Goal: Find specific page/section: Find specific page/section

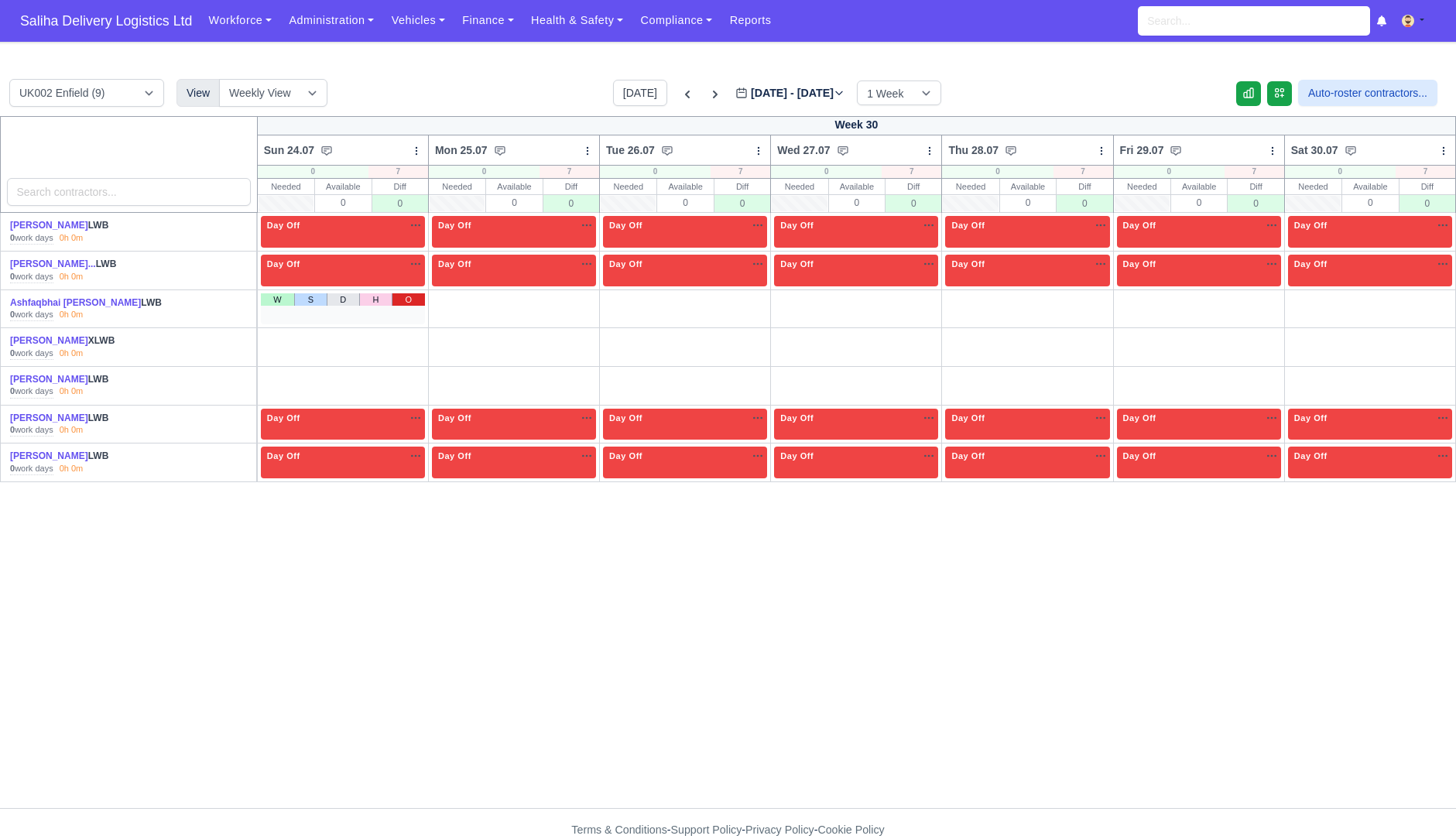
click at [413, 299] on link "O" at bounding box center [408, 299] width 34 height 13
click at [568, 299] on link "O" at bounding box center [579, 299] width 34 height 13
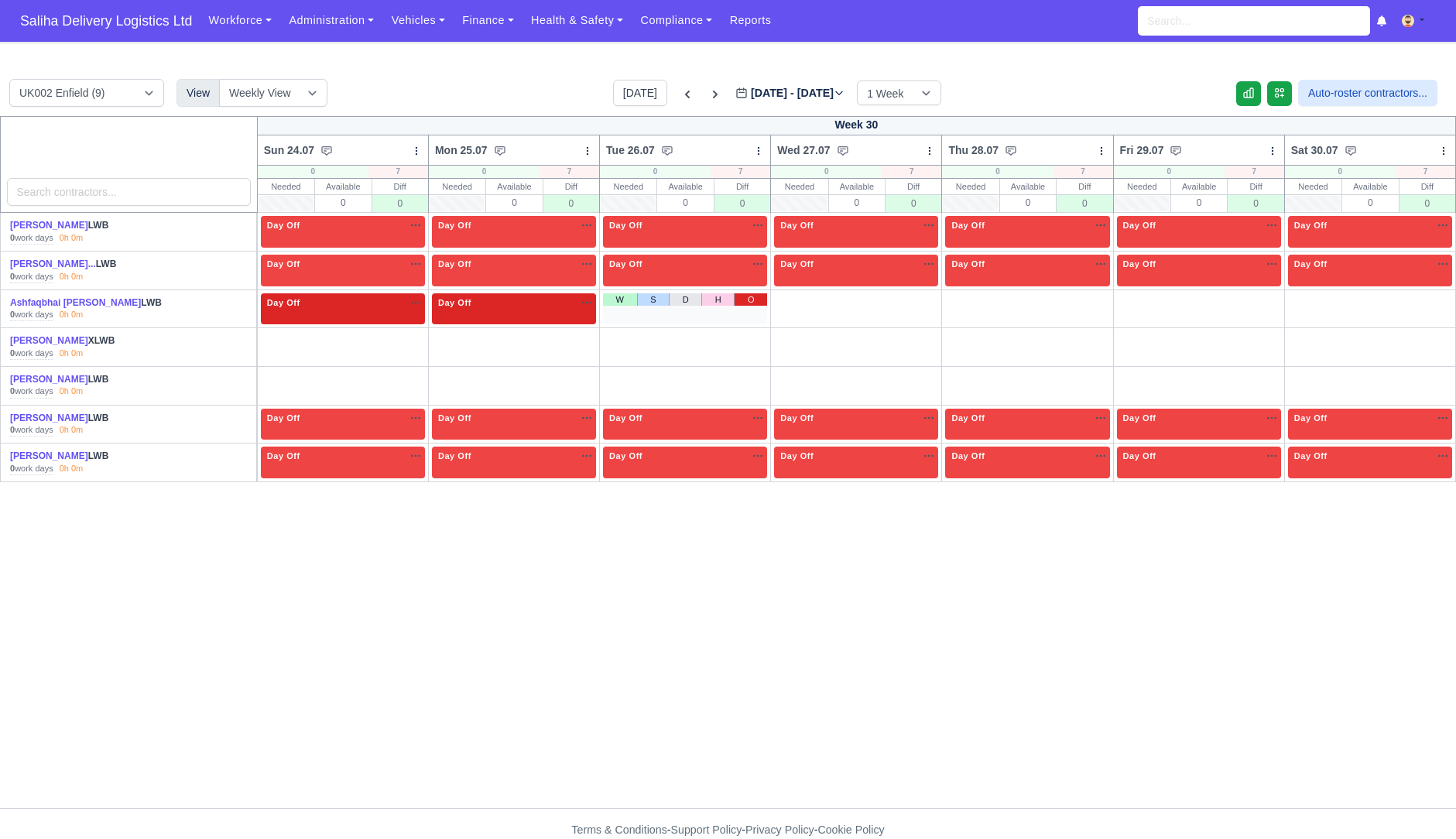
click at [745, 294] on link "O" at bounding box center [751, 299] width 34 height 13
click at [916, 294] on link "O" at bounding box center [923, 299] width 34 height 13
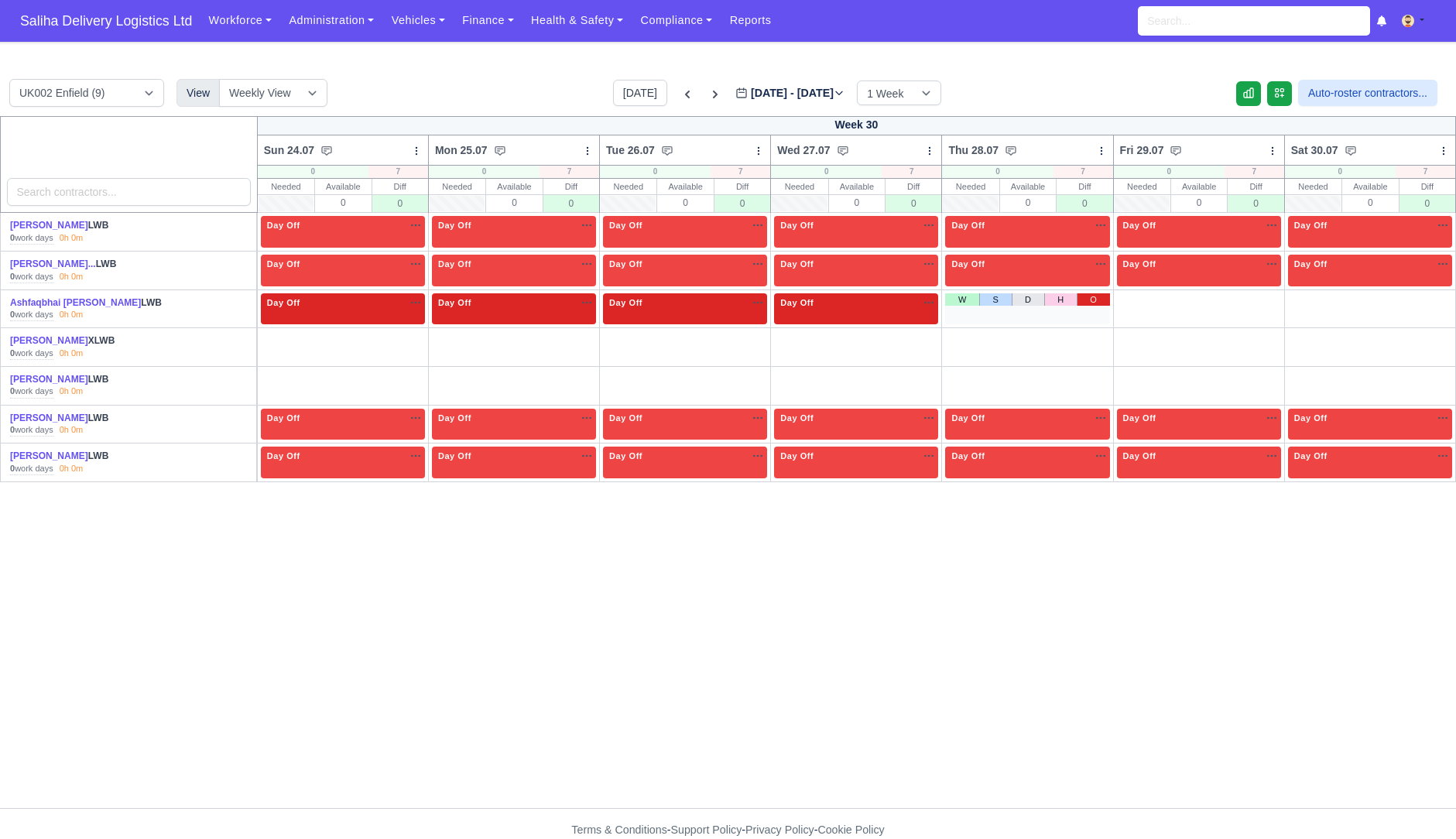
click at [1081, 305] on div "W S D H O" at bounding box center [1027, 309] width 164 height 32
click at [1265, 294] on link "O" at bounding box center [1265, 299] width 34 height 13
click at [1097, 294] on link "O" at bounding box center [1094, 299] width 34 height 13
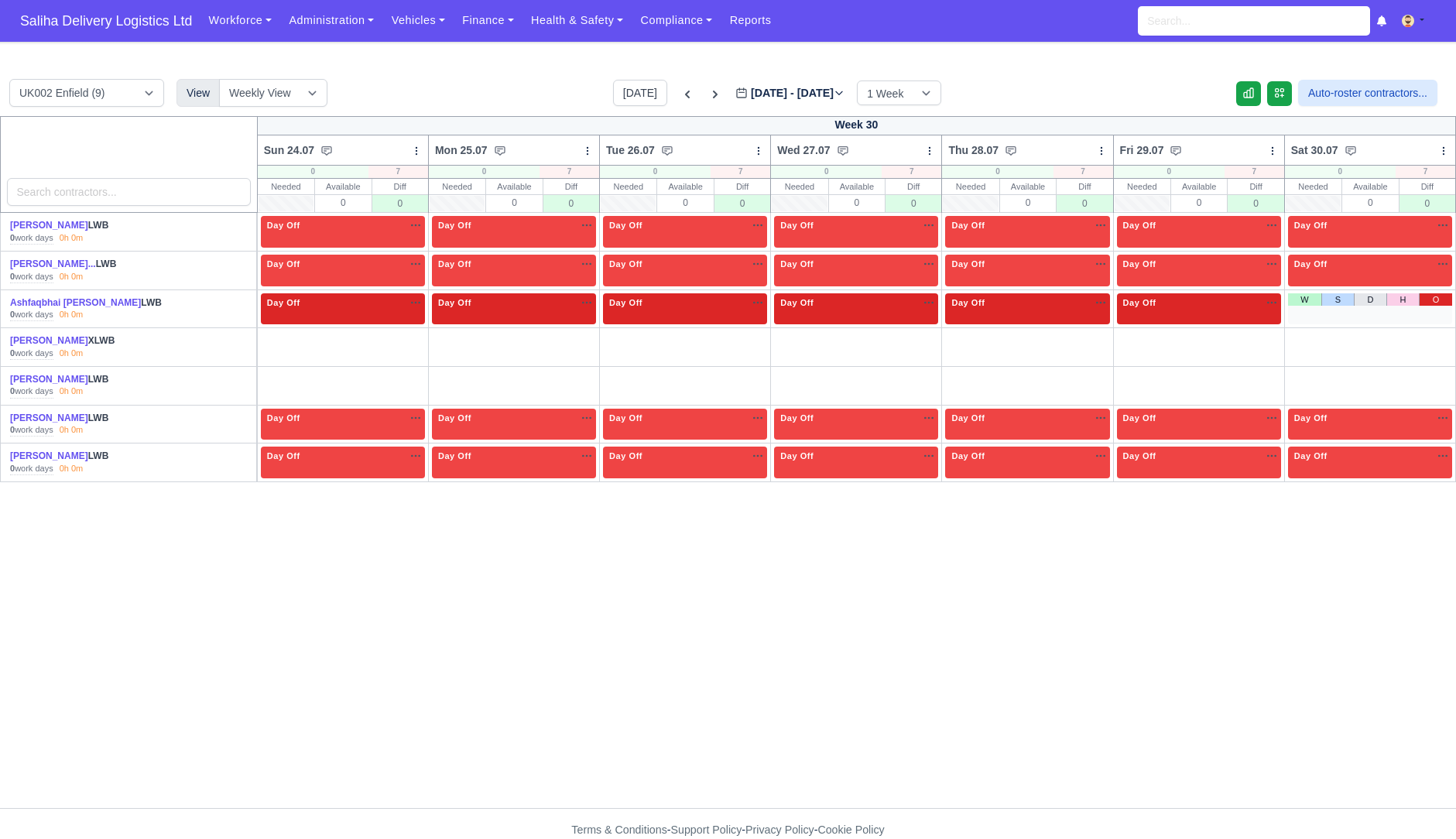
click at [1452, 294] on link "O" at bounding box center [1436, 299] width 34 height 13
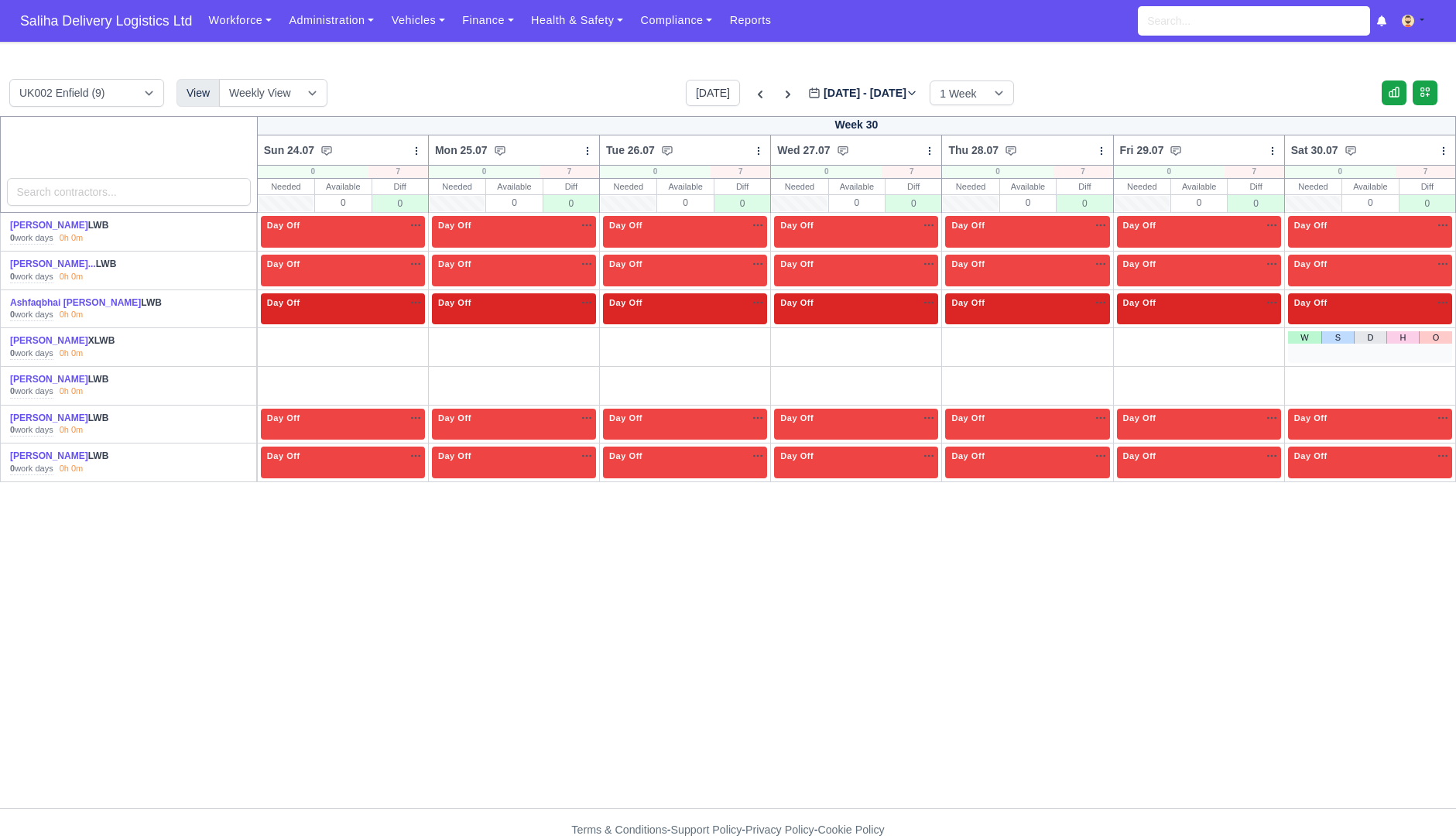
click at [1435, 345] on div "W S D H O" at bounding box center [1370, 347] width 164 height 32
click at [1435, 344] on div "W S D H O" at bounding box center [1370, 347] width 164 height 32
click at [1432, 334] on link "O" at bounding box center [1436, 337] width 34 height 13
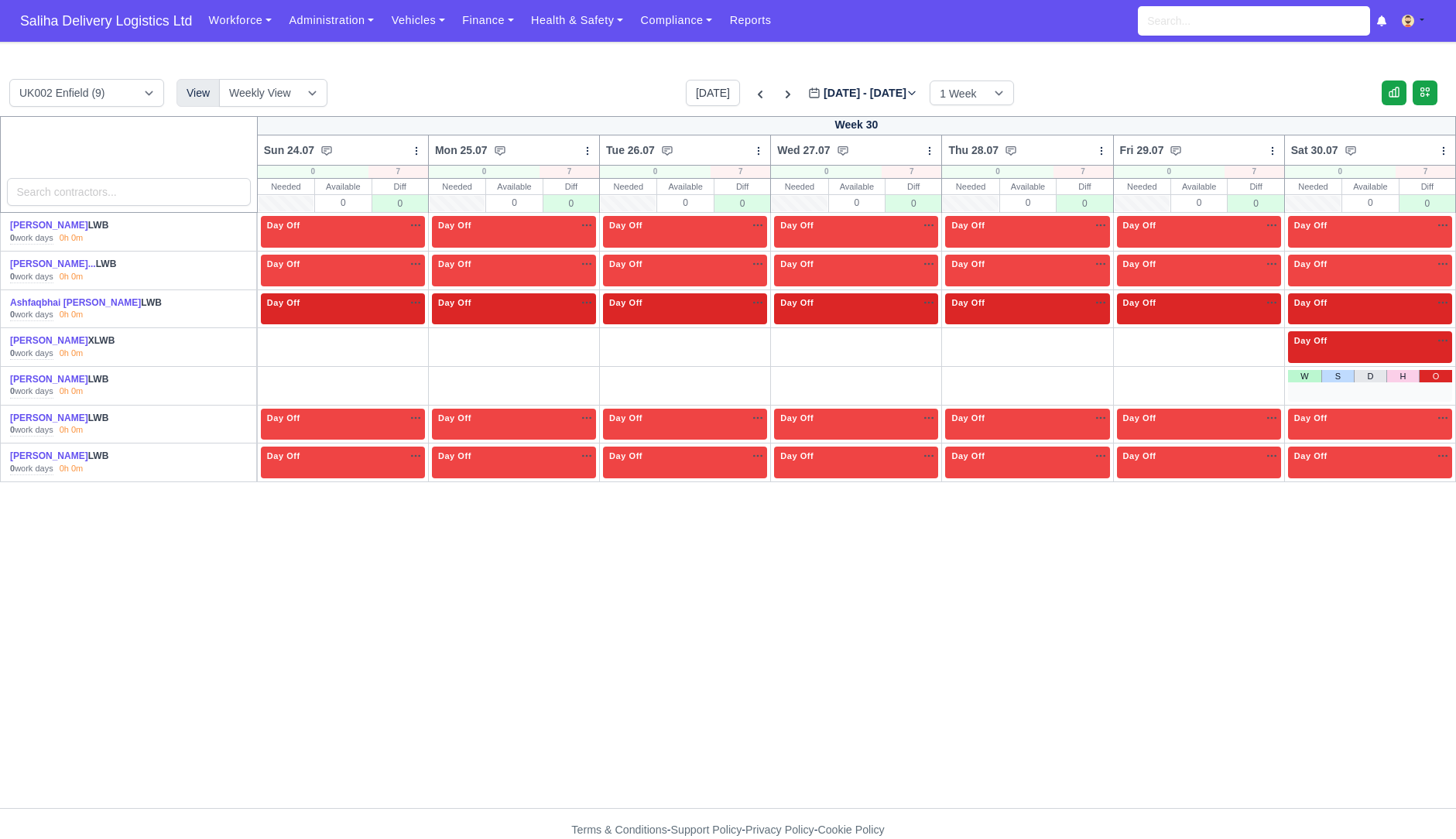
click at [1445, 374] on link "O" at bounding box center [1436, 376] width 34 height 13
click at [1257, 331] on link "O" at bounding box center [1265, 337] width 34 height 13
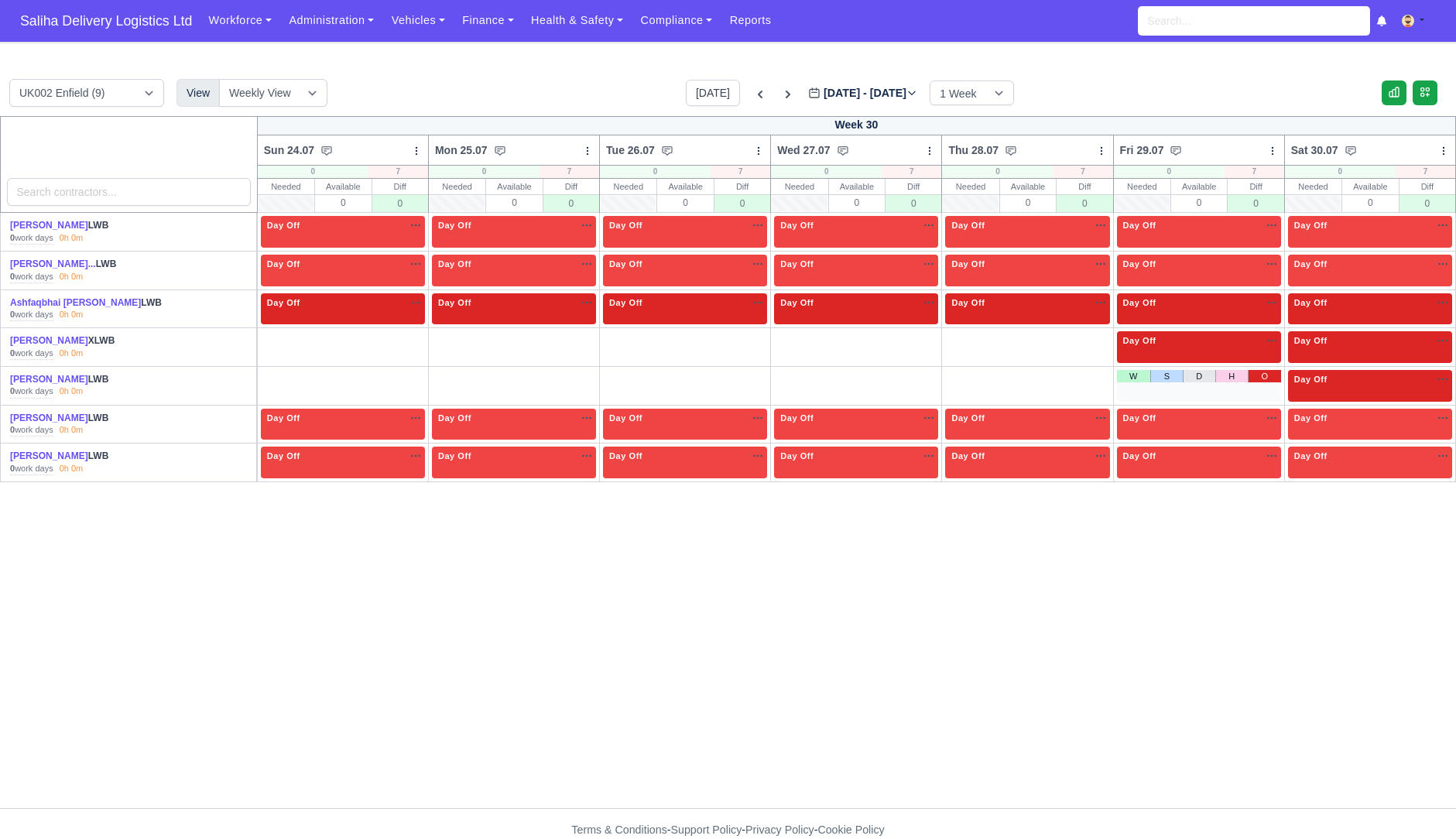
click at [1260, 377] on link "O" at bounding box center [1265, 376] width 34 height 13
click at [1097, 322] on div "Day Off Available" at bounding box center [1027, 309] width 164 height 32
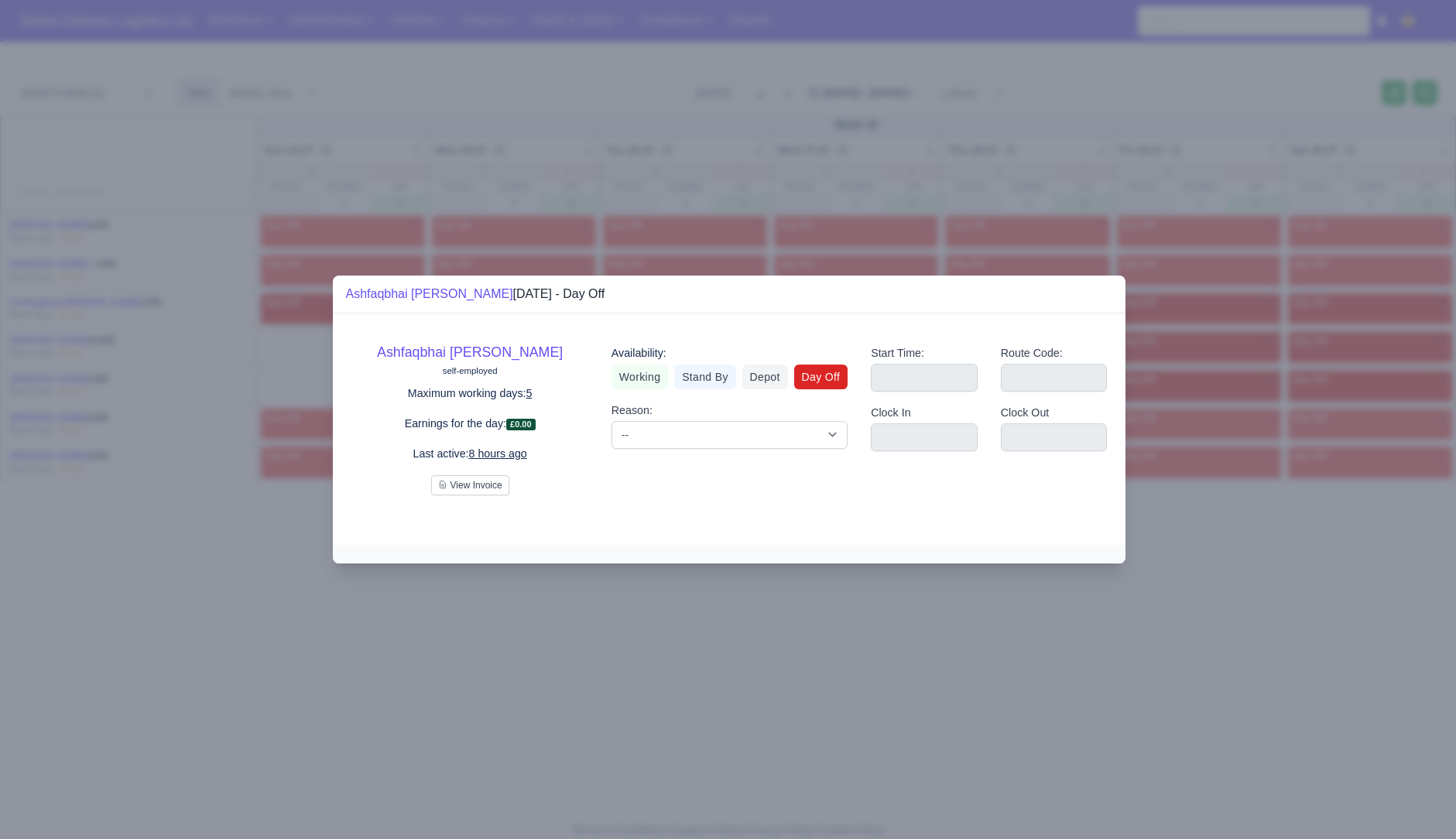
click at [1097, 347] on div "Route Code:" at bounding box center [1055, 369] width 107 height 47
drag, startPoint x: 1106, startPoint y: 736, endPoint x: 1085, endPoint y: 509, distance: 228.0
click at [1106, 710] on div at bounding box center [728, 419] width 1456 height 839
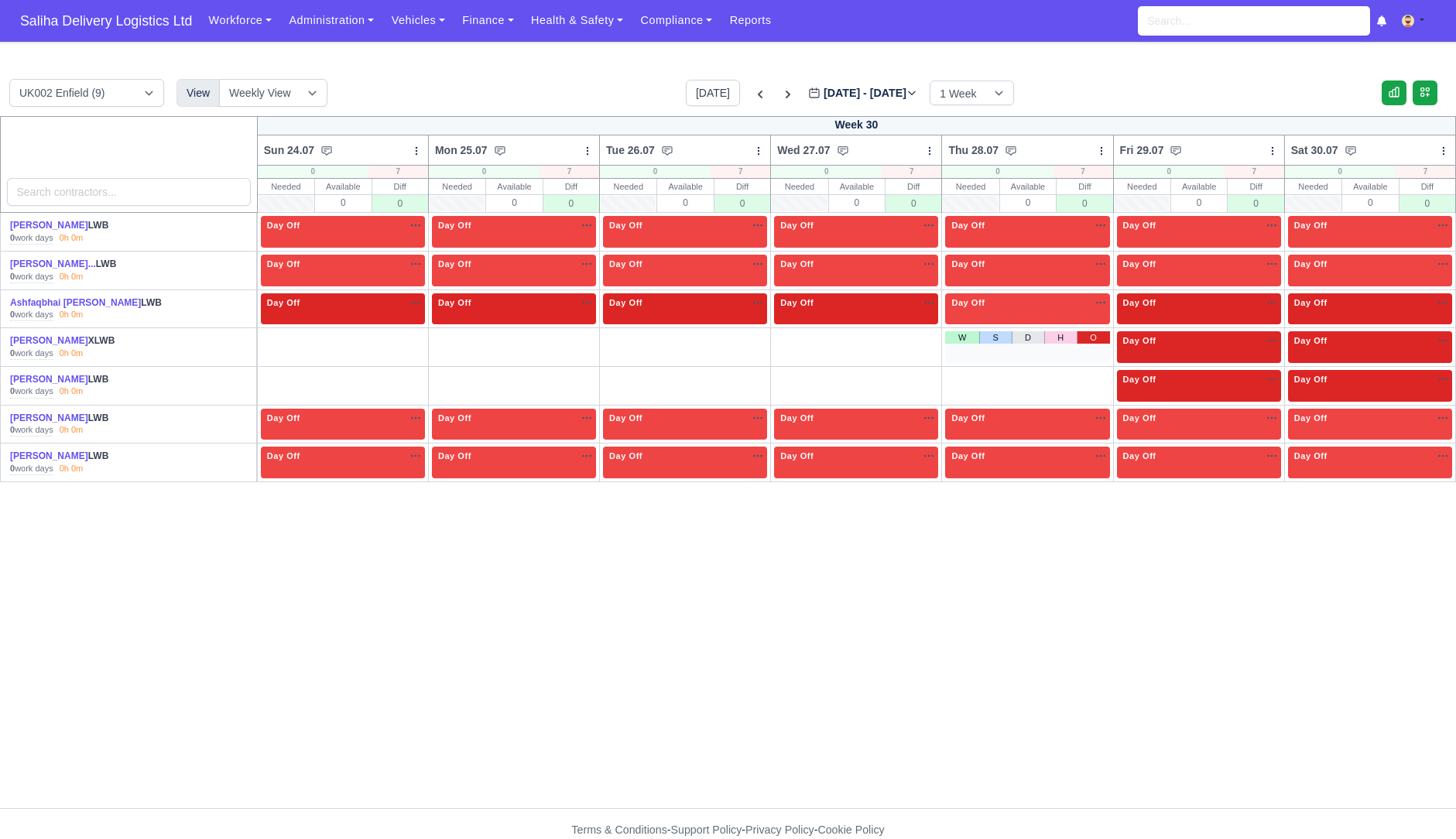
click at [1088, 334] on link "O" at bounding box center [1094, 337] width 34 height 13
click at [1090, 374] on link "O" at bounding box center [1094, 376] width 34 height 13
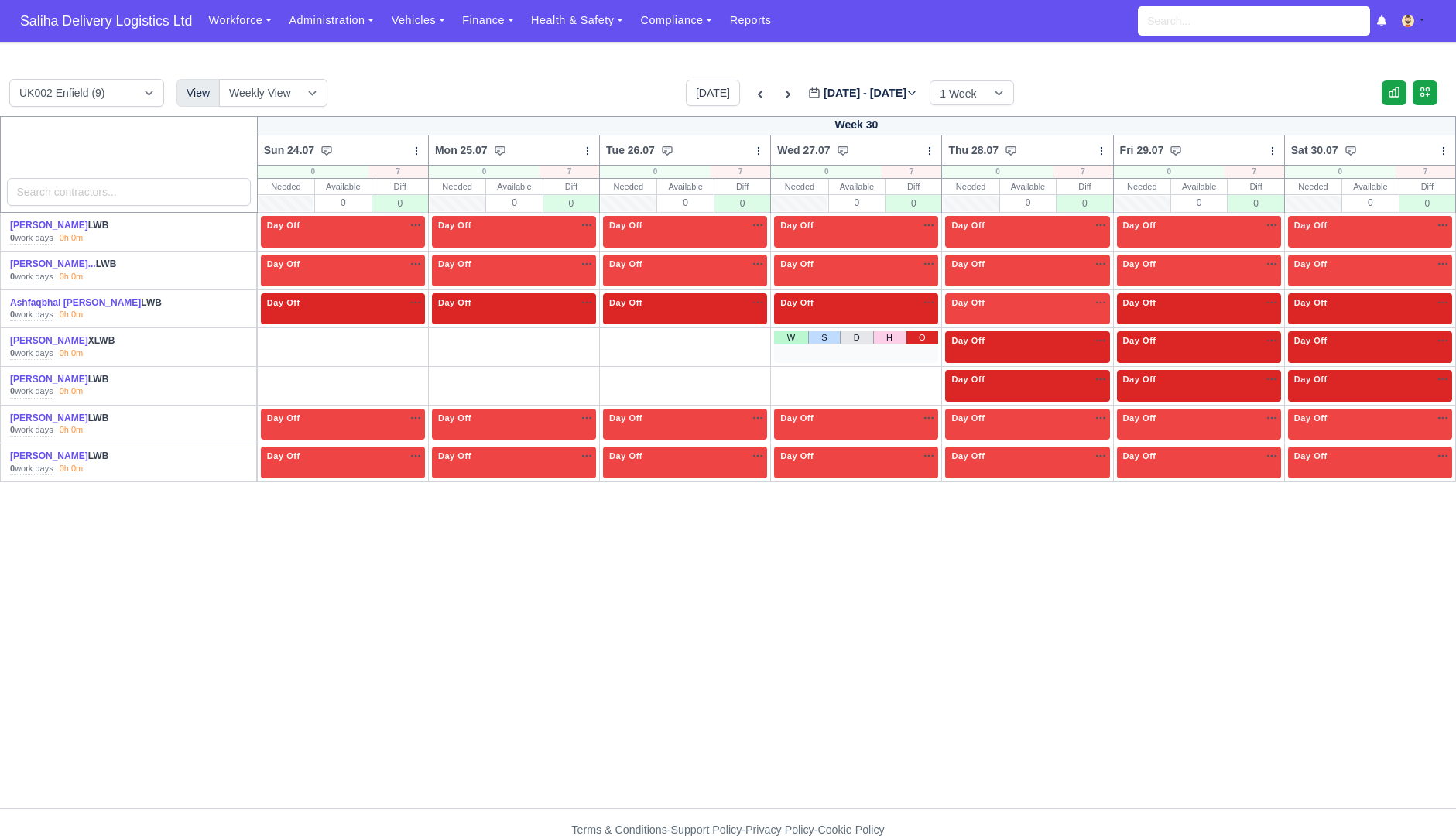
click at [913, 334] on link "O" at bounding box center [923, 337] width 34 height 13
click at [916, 384] on div "W S D H O" at bounding box center [856, 385] width 164 height 32
click at [917, 370] on link "O" at bounding box center [923, 376] width 34 height 13
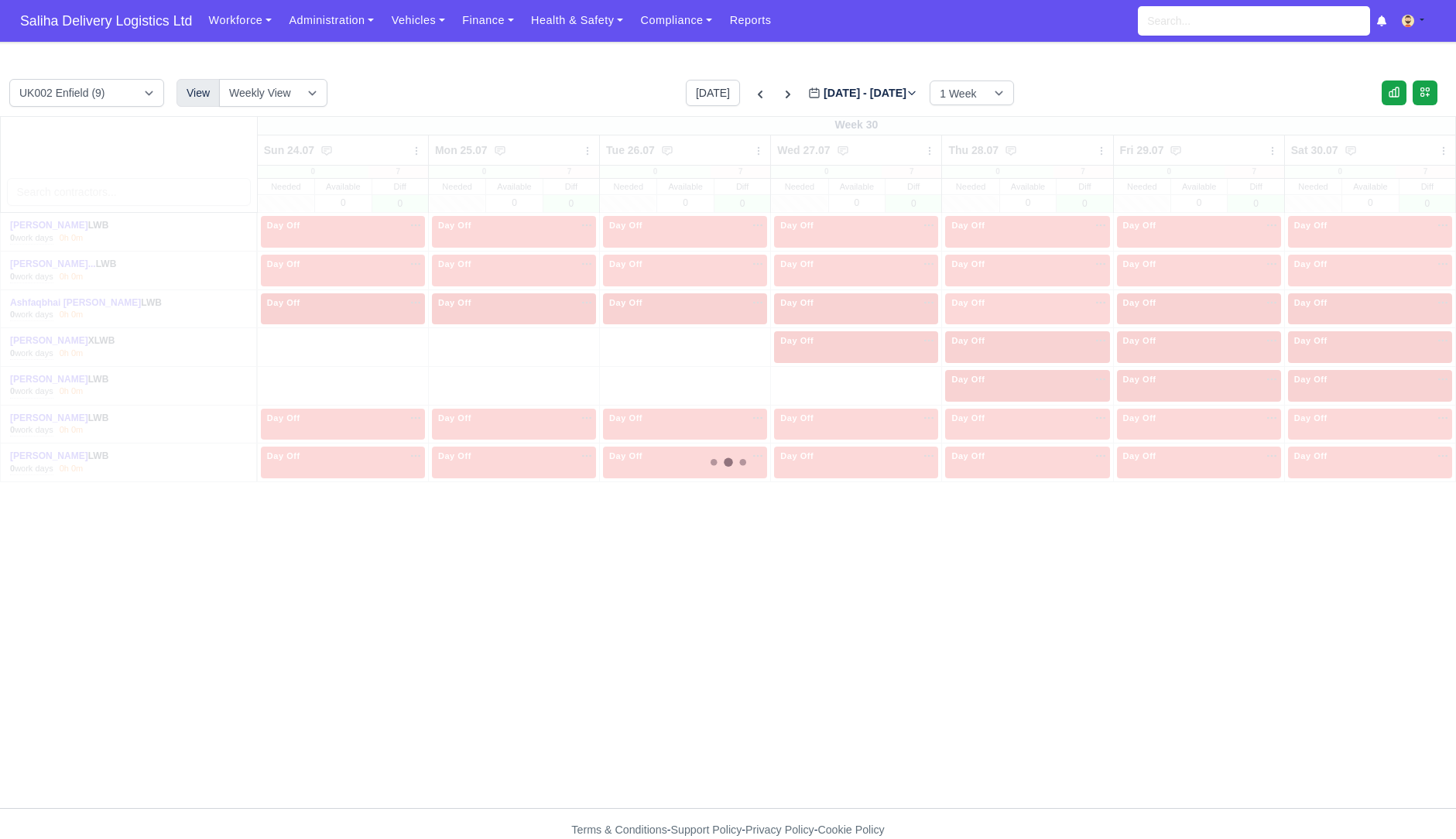
click at [745, 335] on div "Week 30 Sun 24.07" at bounding box center [728, 462] width 1456 height 692
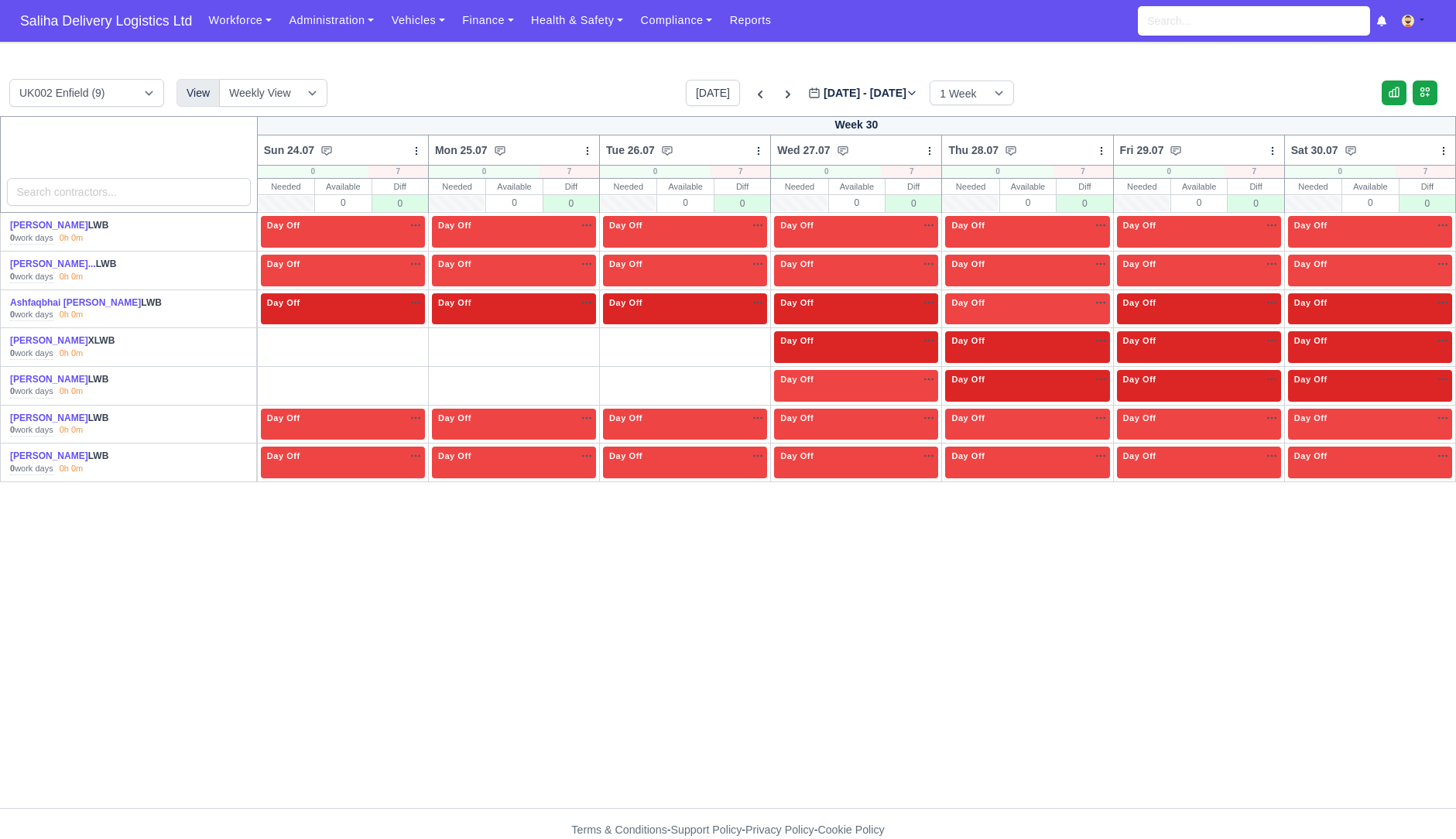
click at [745, 335] on link "O" at bounding box center [751, 337] width 34 height 13
click at [755, 377] on link "O" at bounding box center [751, 376] width 34 height 13
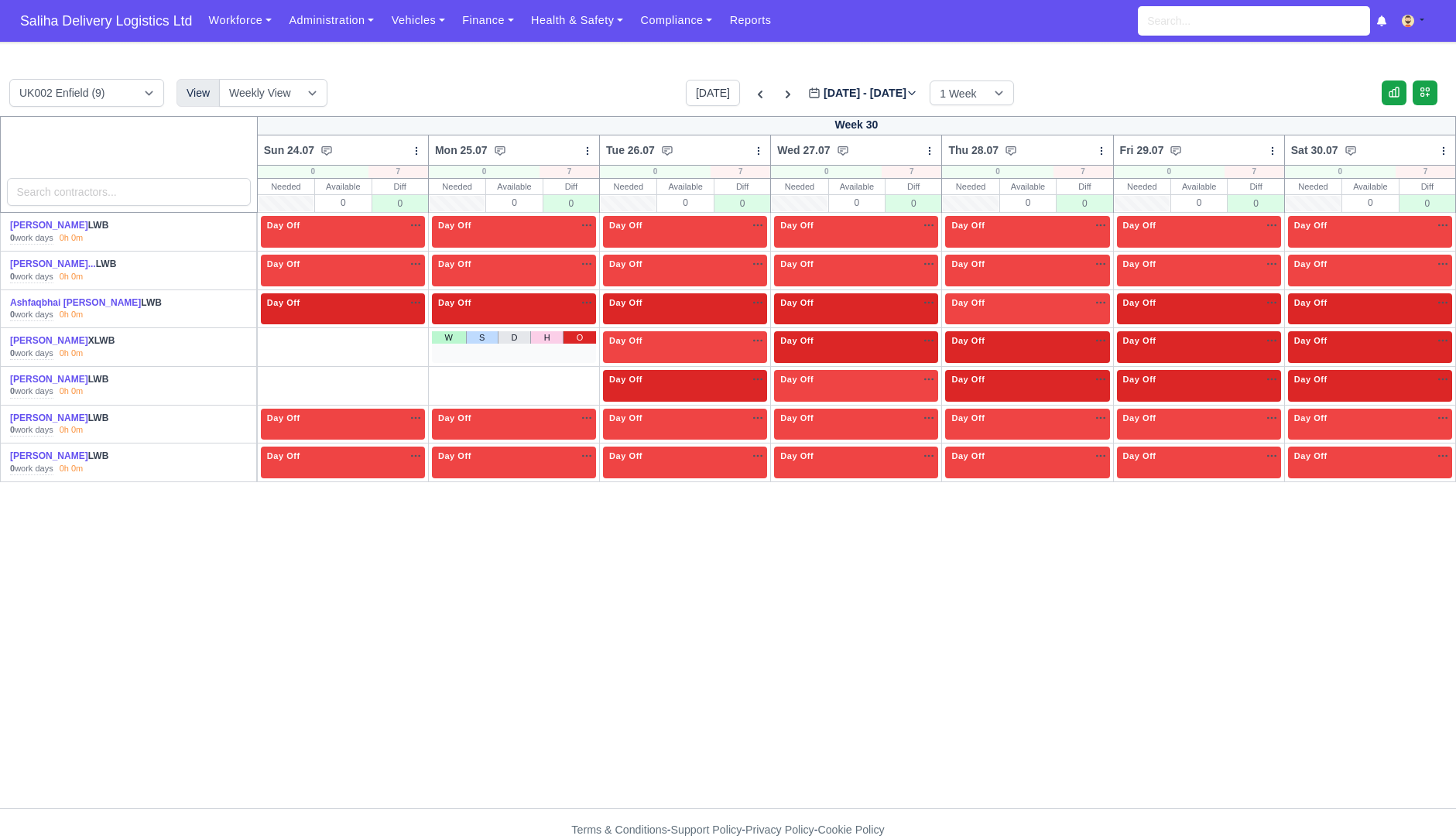
click at [581, 336] on link "O" at bounding box center [579, 337] width 34 height 13
click at [582, 377] on link "O" at bounding box center [579, 376] width 34 height 13
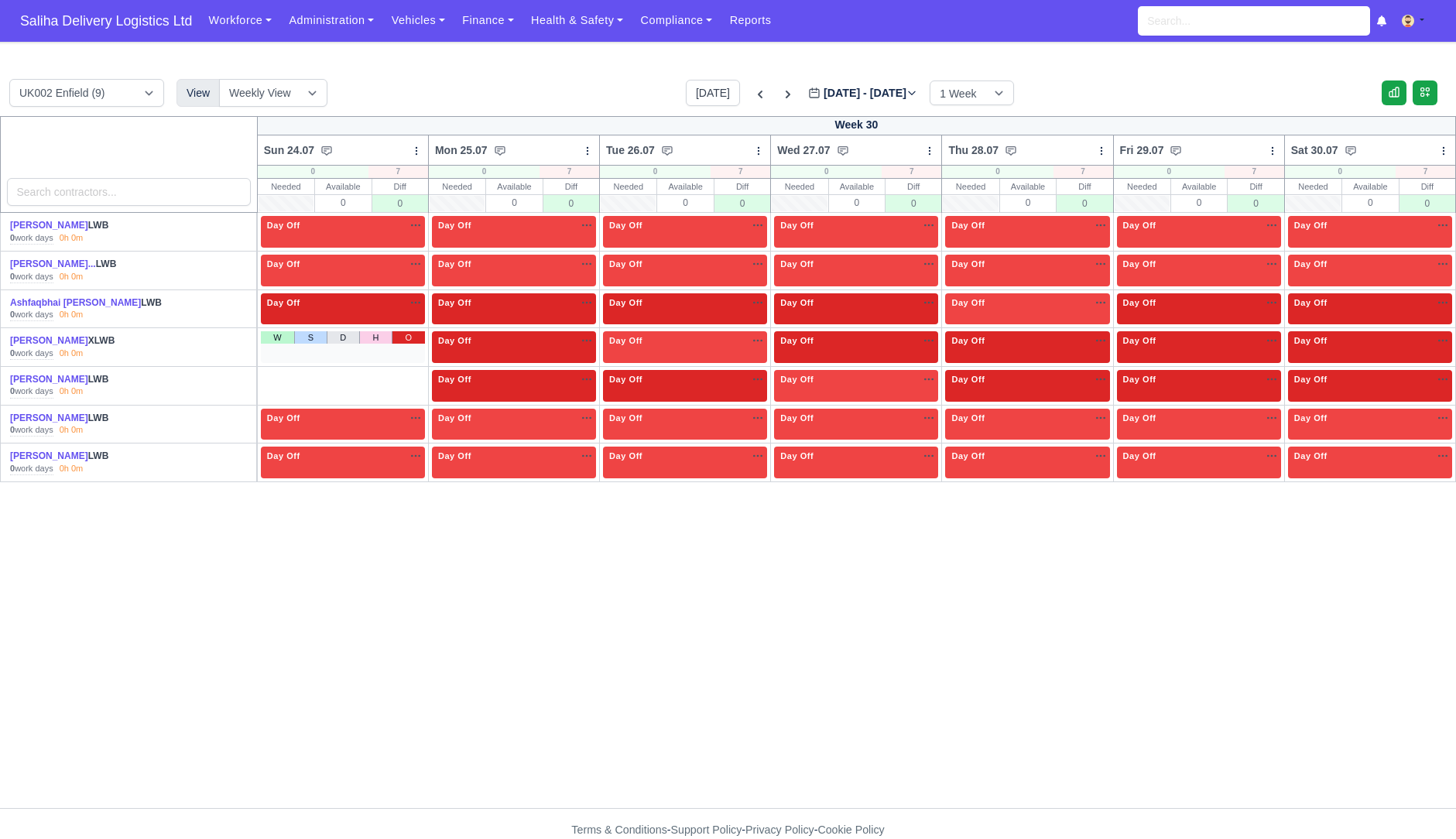
click at [408, 338] on link "O" at bounding box center [408, 337] width 34 height 13
click at [410, 378] on link "O" at bounding box center [408, 376] width 34 height 13
click at [141, 22] on span "Saliha Delivery Logistics Ltd" at bounding box center [107, 20] width 188 height 31
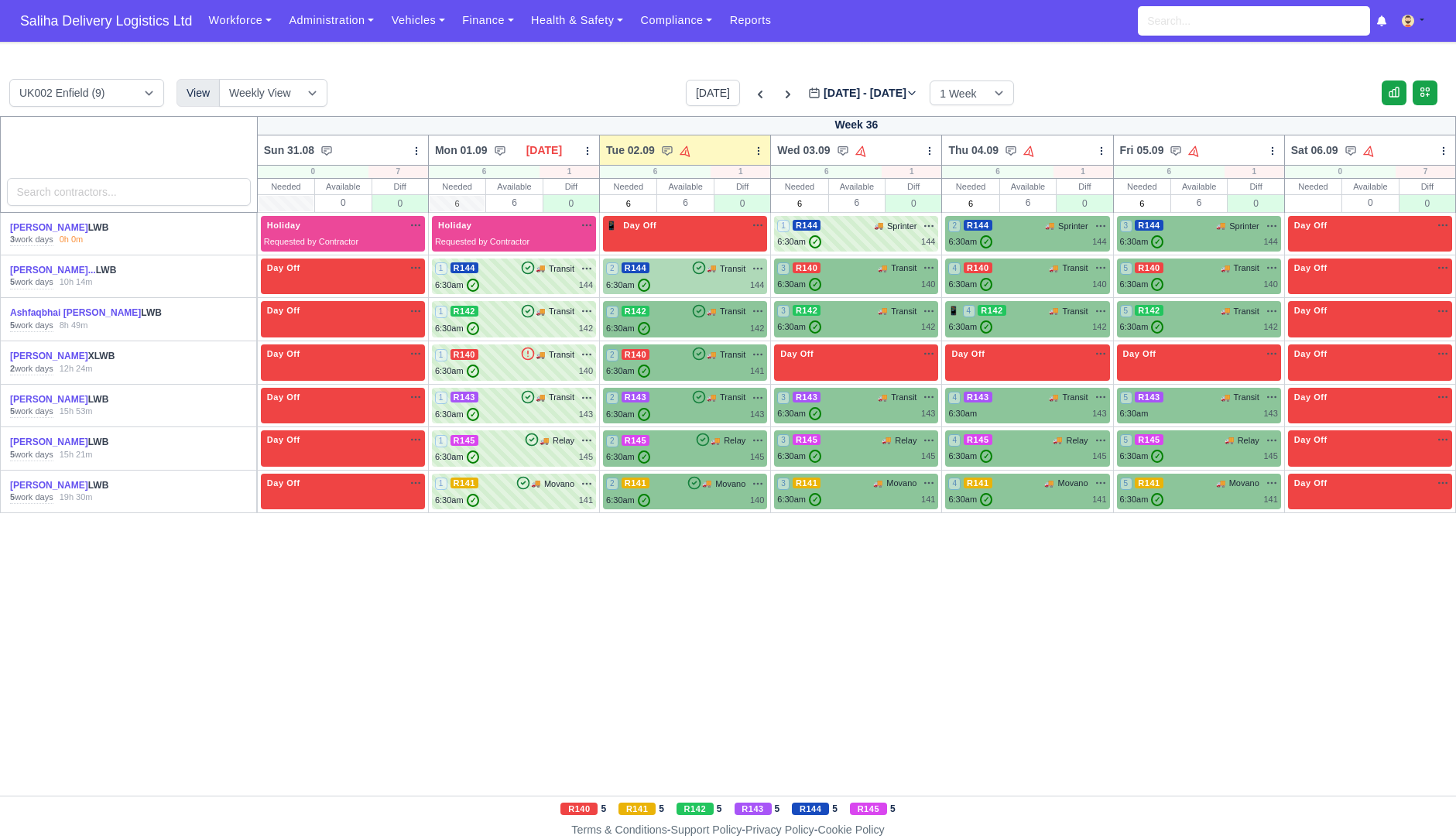
click at [717, 277] on div "2 R144 🚚 Transit" at bounding box center [685, 277] width 158 height 31
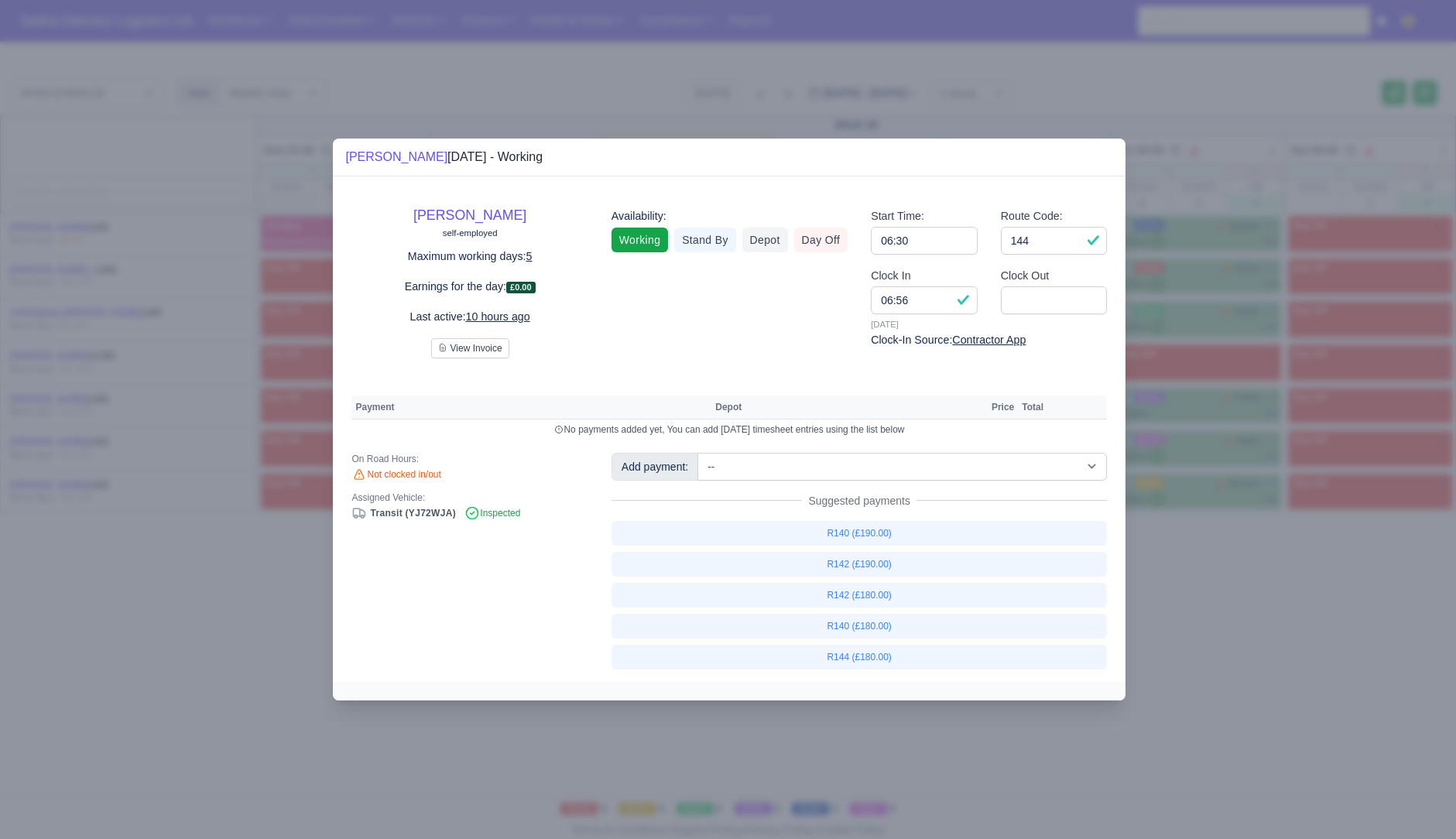
click at [1200, 659] on div at bounding box center [728, 419] width 1456 height 839
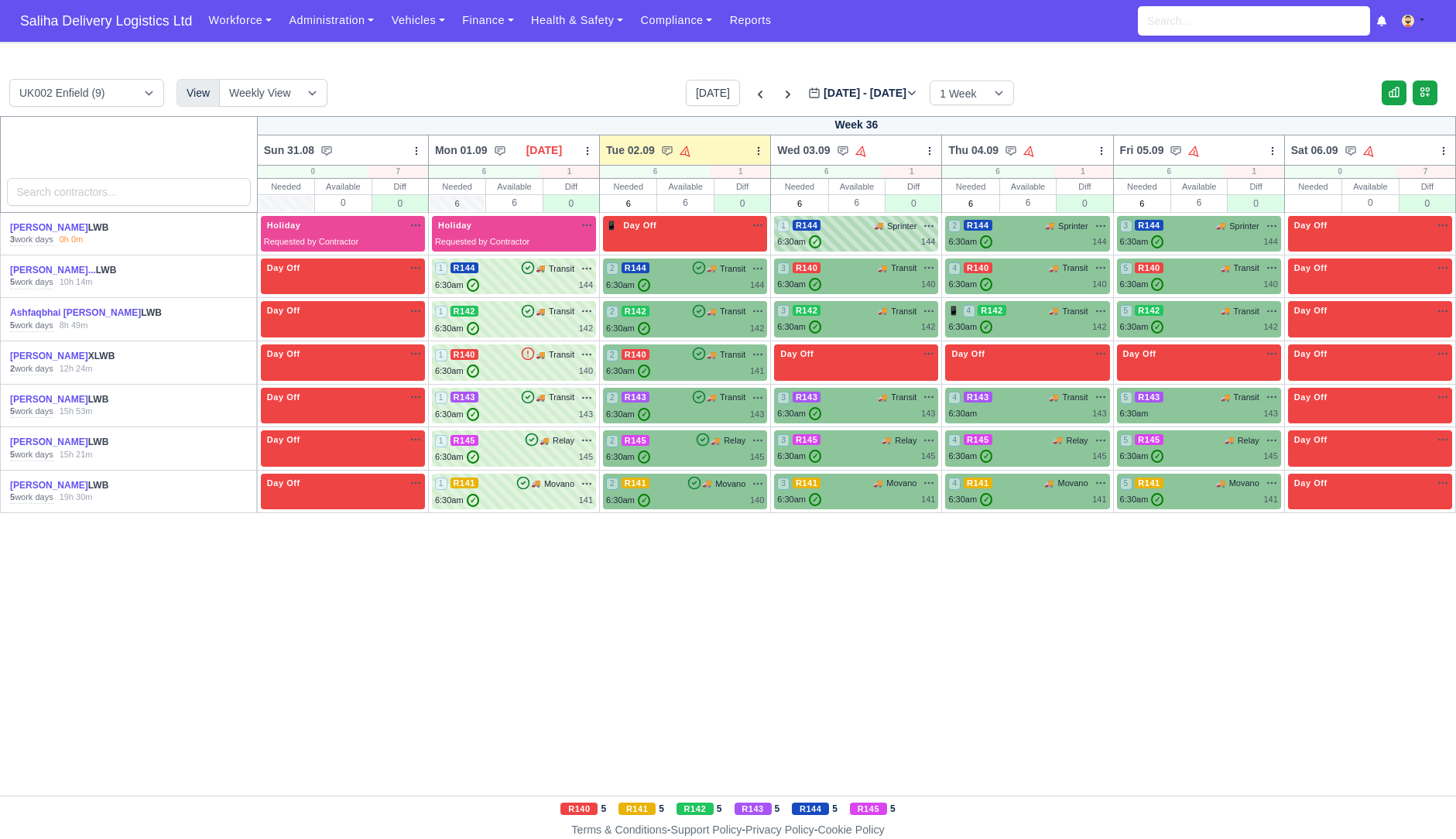
click at [874, 219] on span "🚚" at bounding box center [878, 225] width 9 height 12
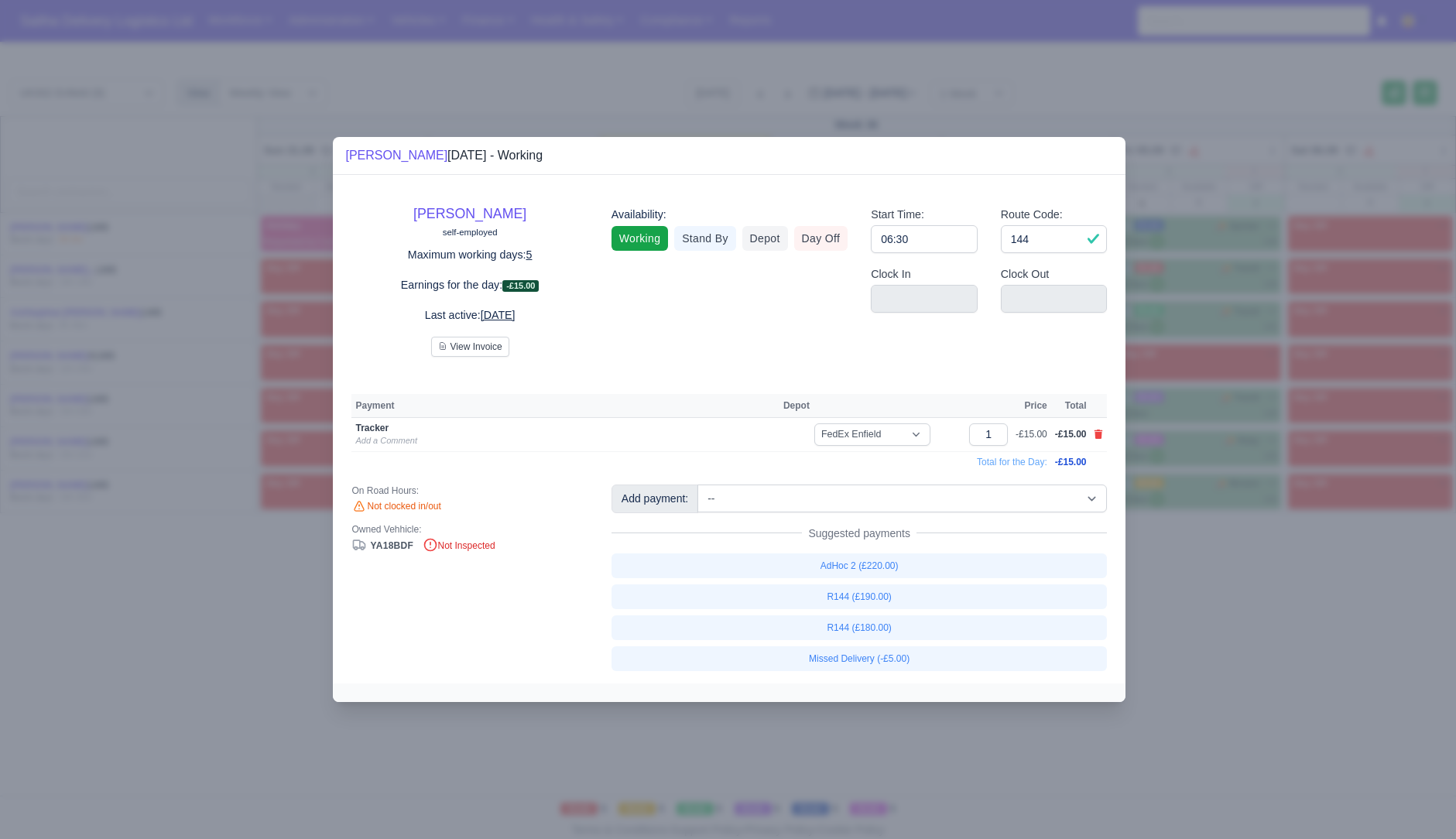
click at [1281, 685] on div at bounding box center [728, 419] width 1456 height 839
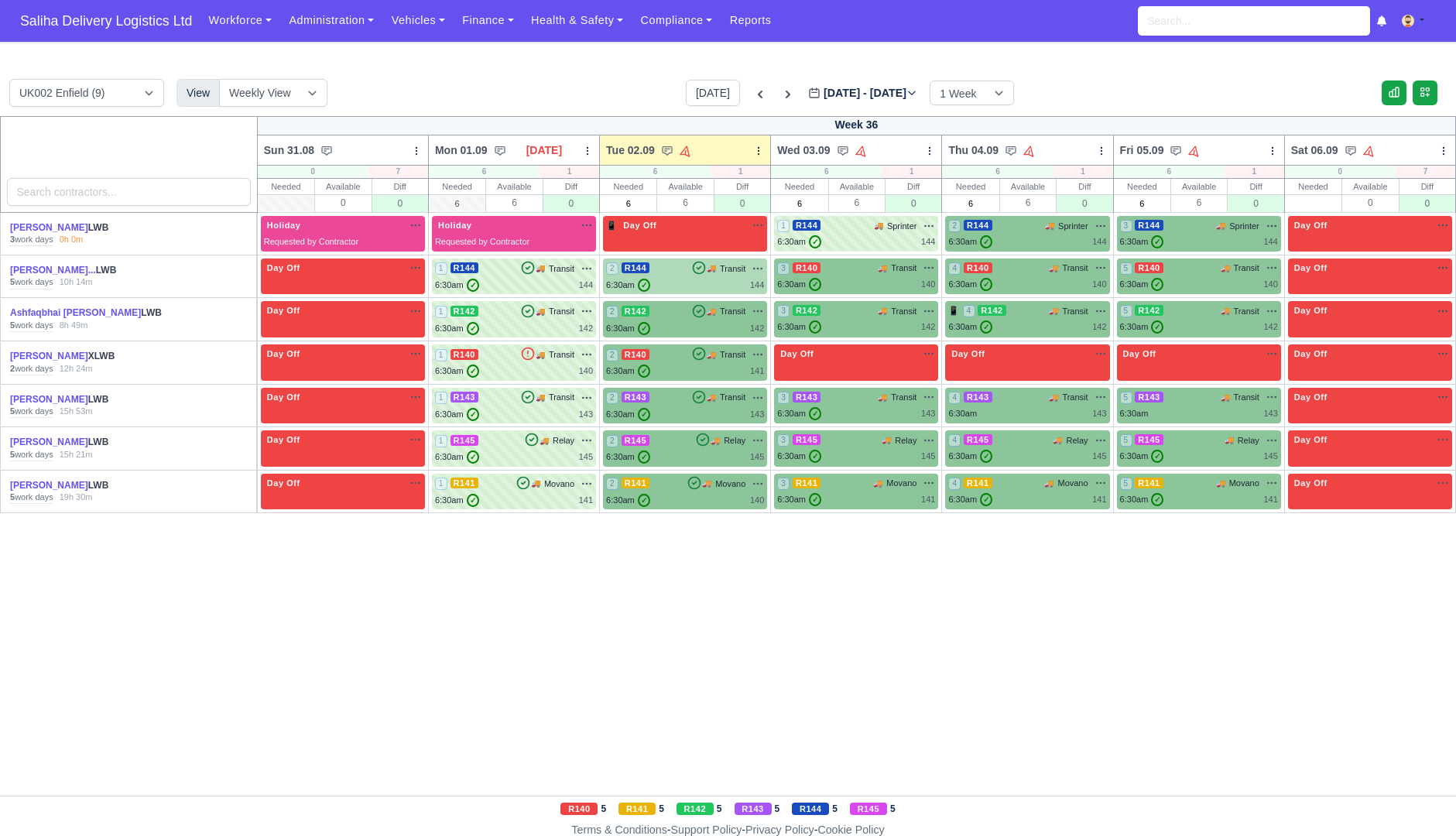
click at [679, 276] on div "2 R144 🚚 Transit" at bounding box center [685, 277] width 158 height 31
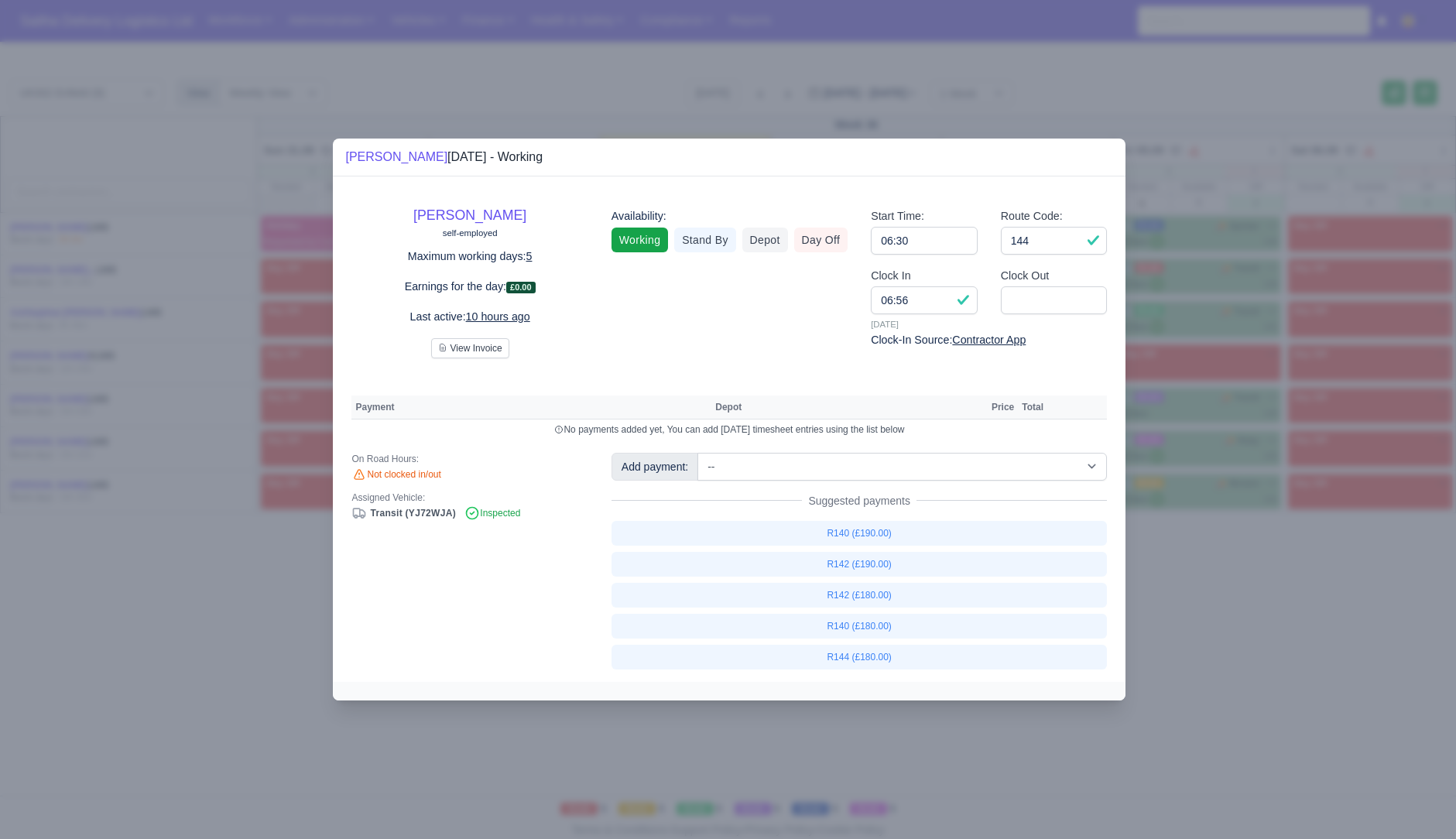
click at [1209, 609] on div at bounding box center [728, 419] width 1456 height 839
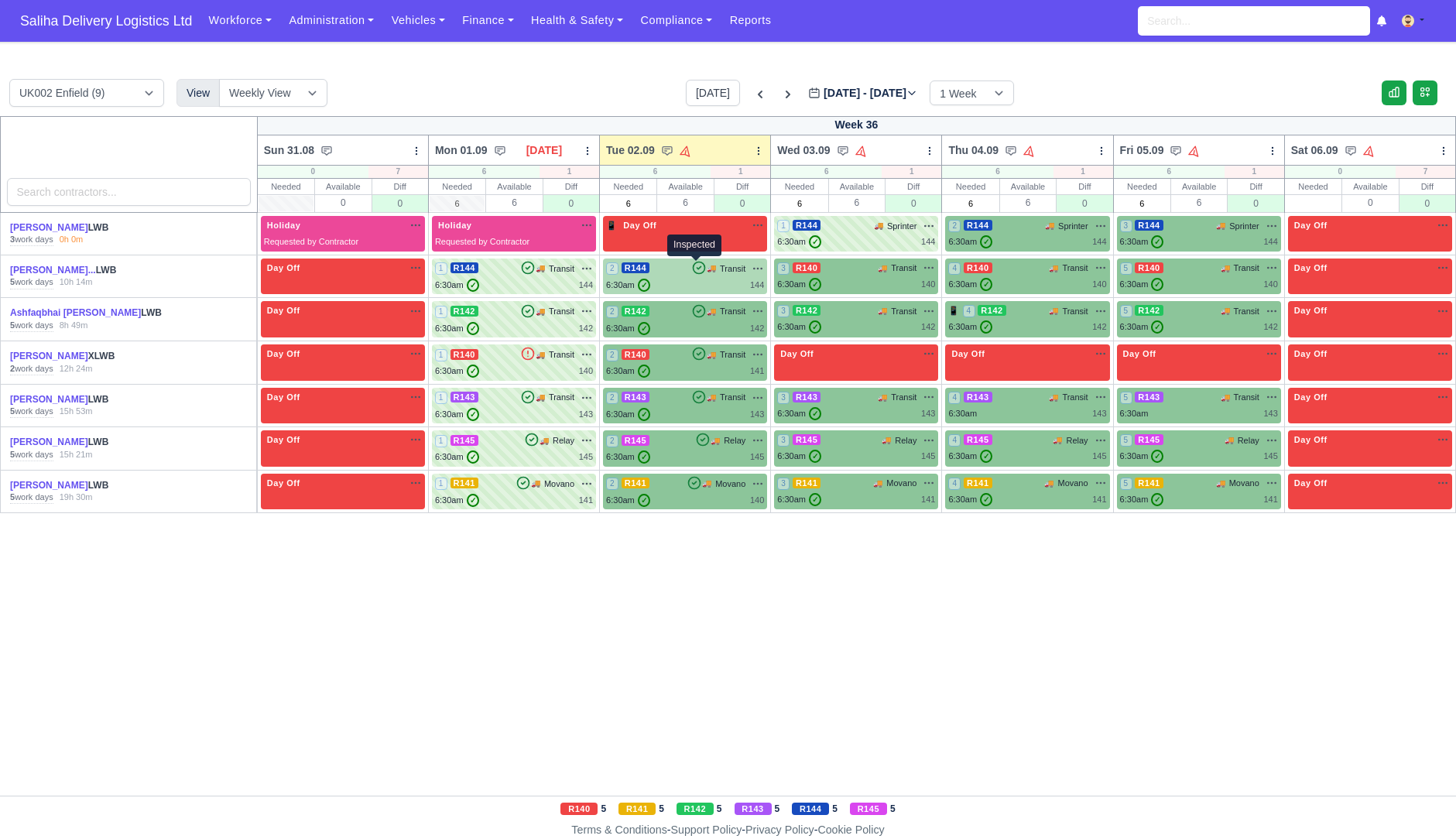
click at [702, 269] on icon at bounding box center [700, 268] width 16 height 16
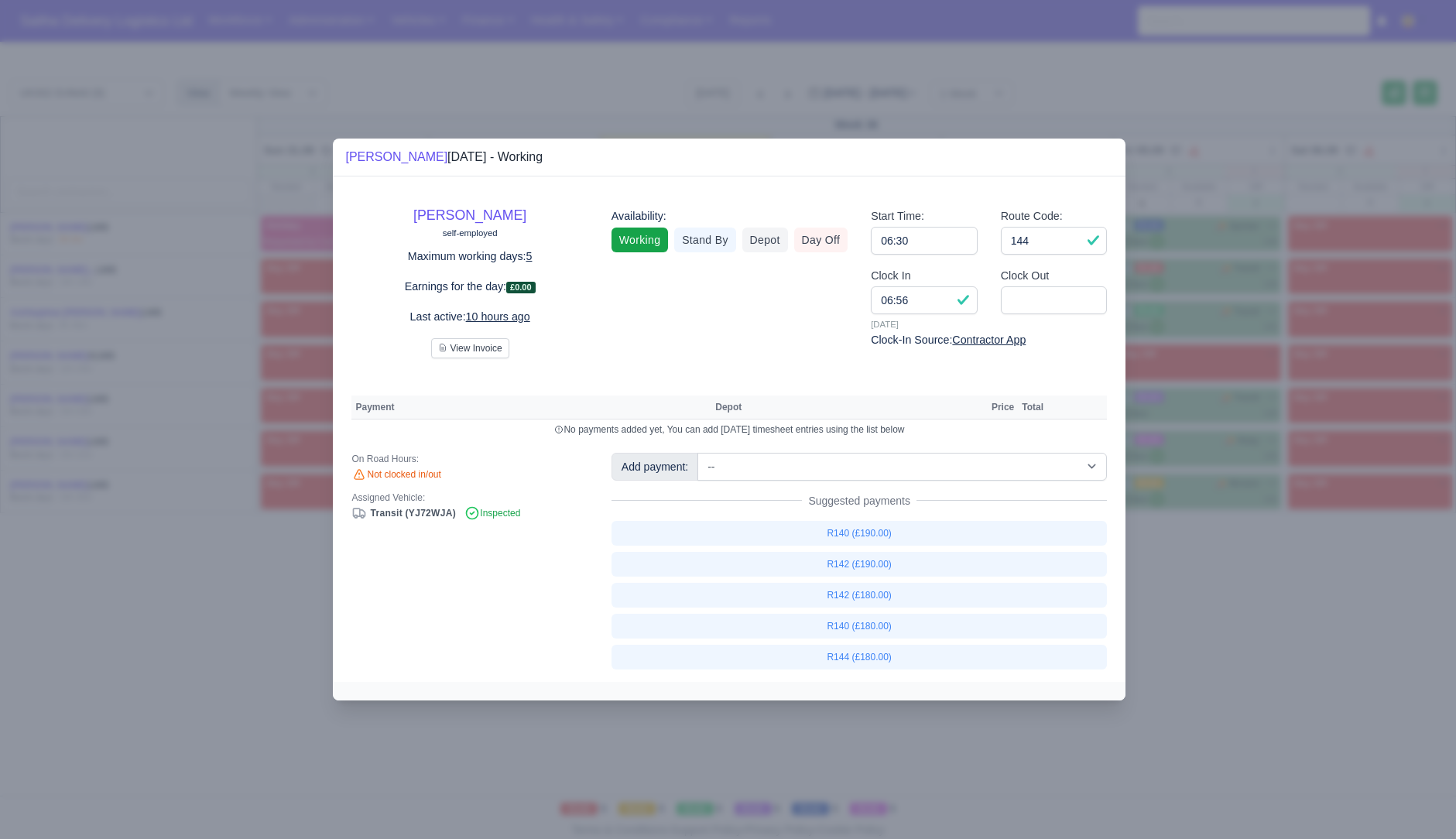
click at [1252, 715] on div at bounding box center [728, 419] width 1456 height 839
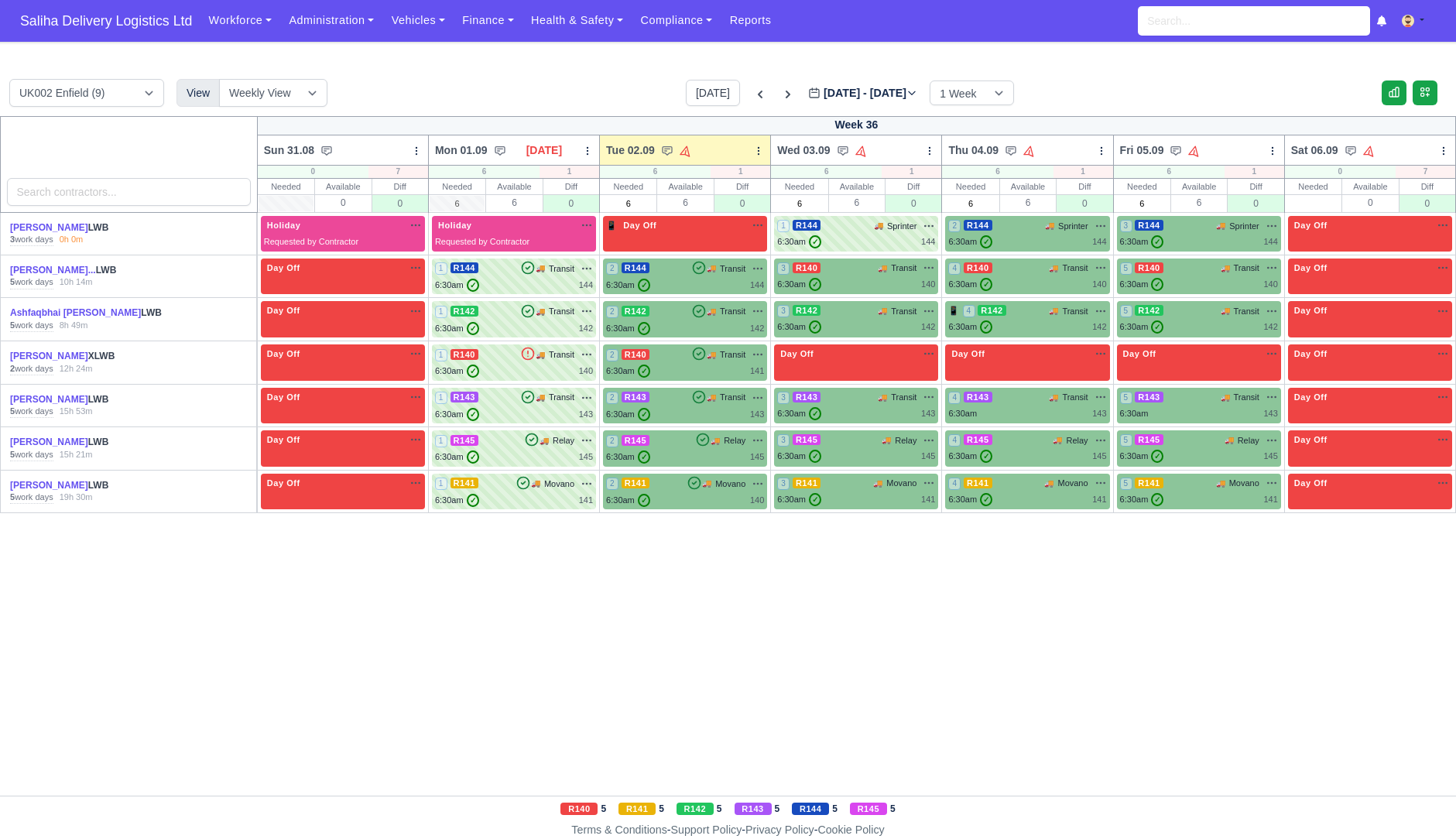
click at [662, 294] on td "2 R144 🚚" at bounding box center [685, 277] width 171 height 43
click at [674, 326] on div "6:30am ✓ 142" at bounding box center [685, 328] width 158 height 13
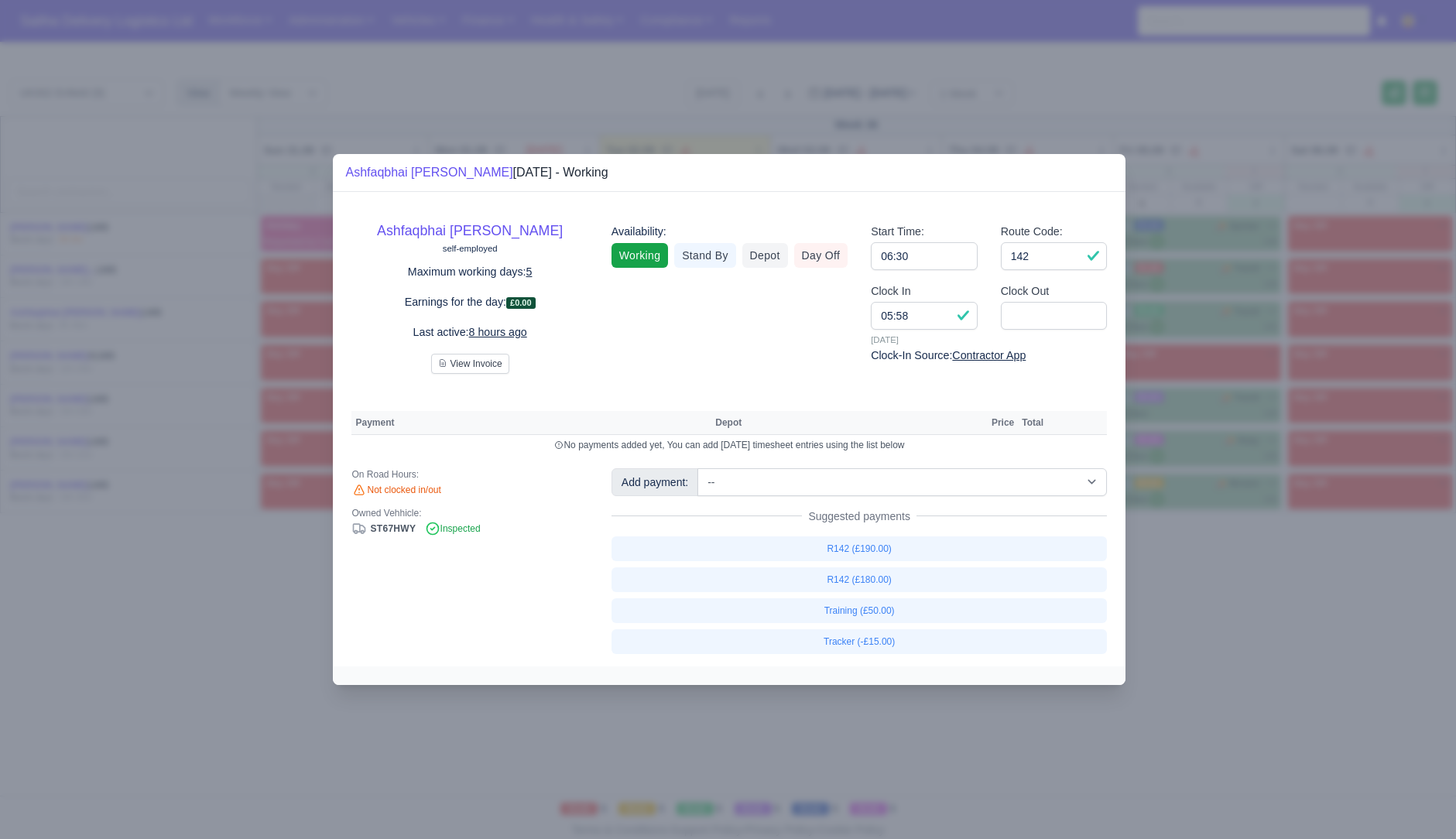
click at [1153, 604] on div at bounding box center [728, 419] width 1456 height 839
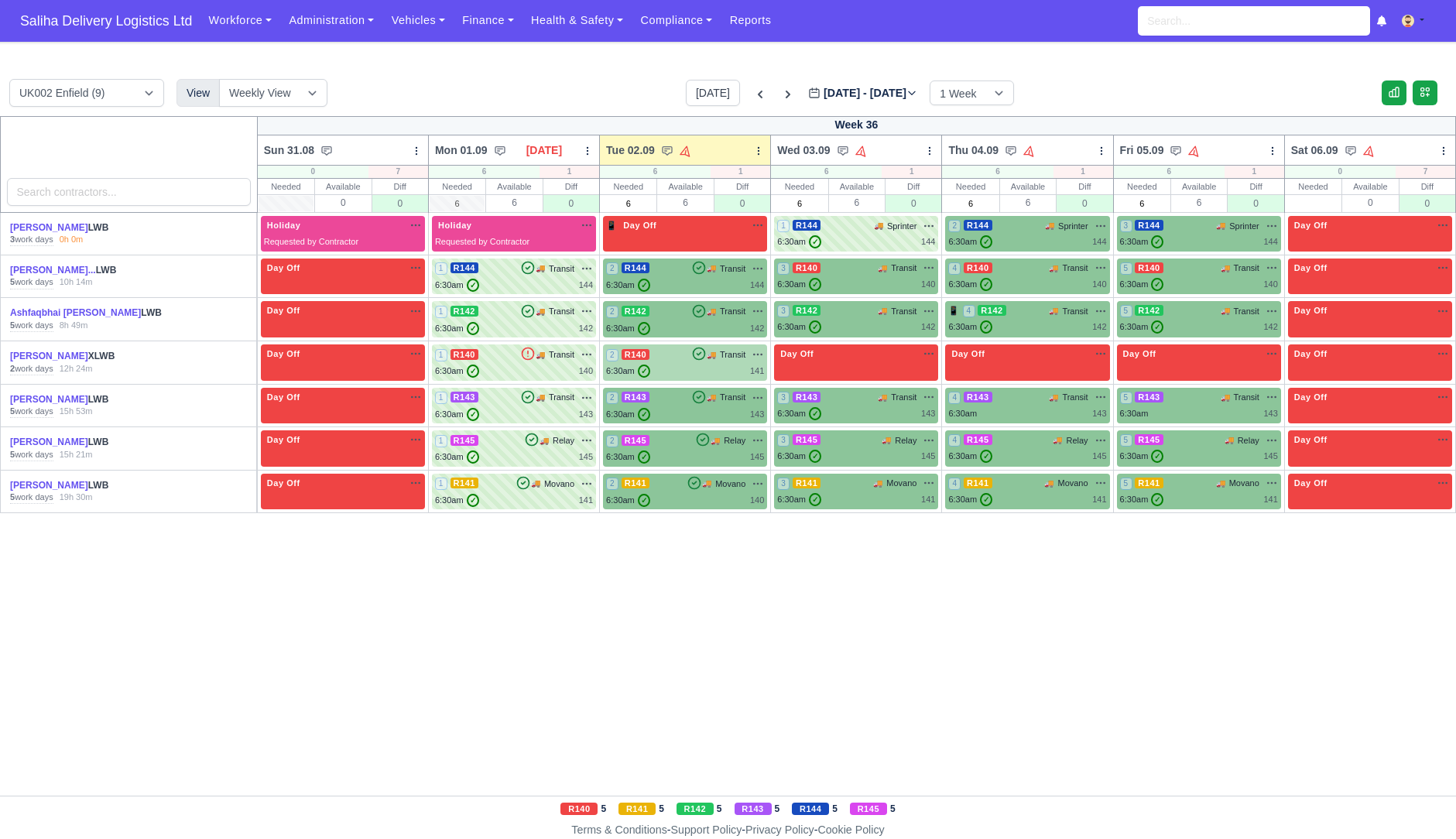
click at [674, 366] on div "6:30am ✓ 141" at bounding box center [685, 371] width 158 height 13
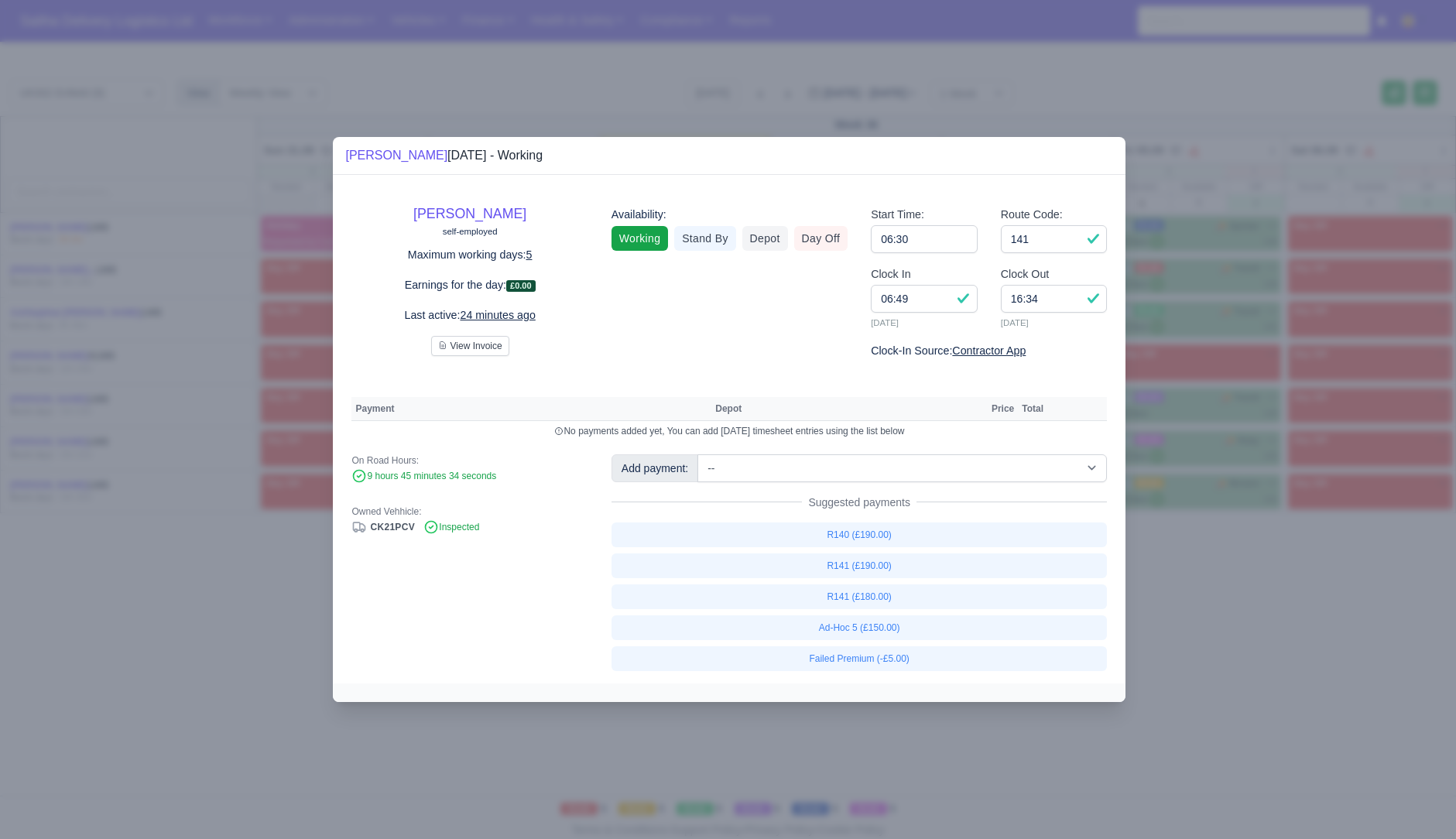
click at [1202, 659] on div at bounding box center [728, 419] width 1456 height 839
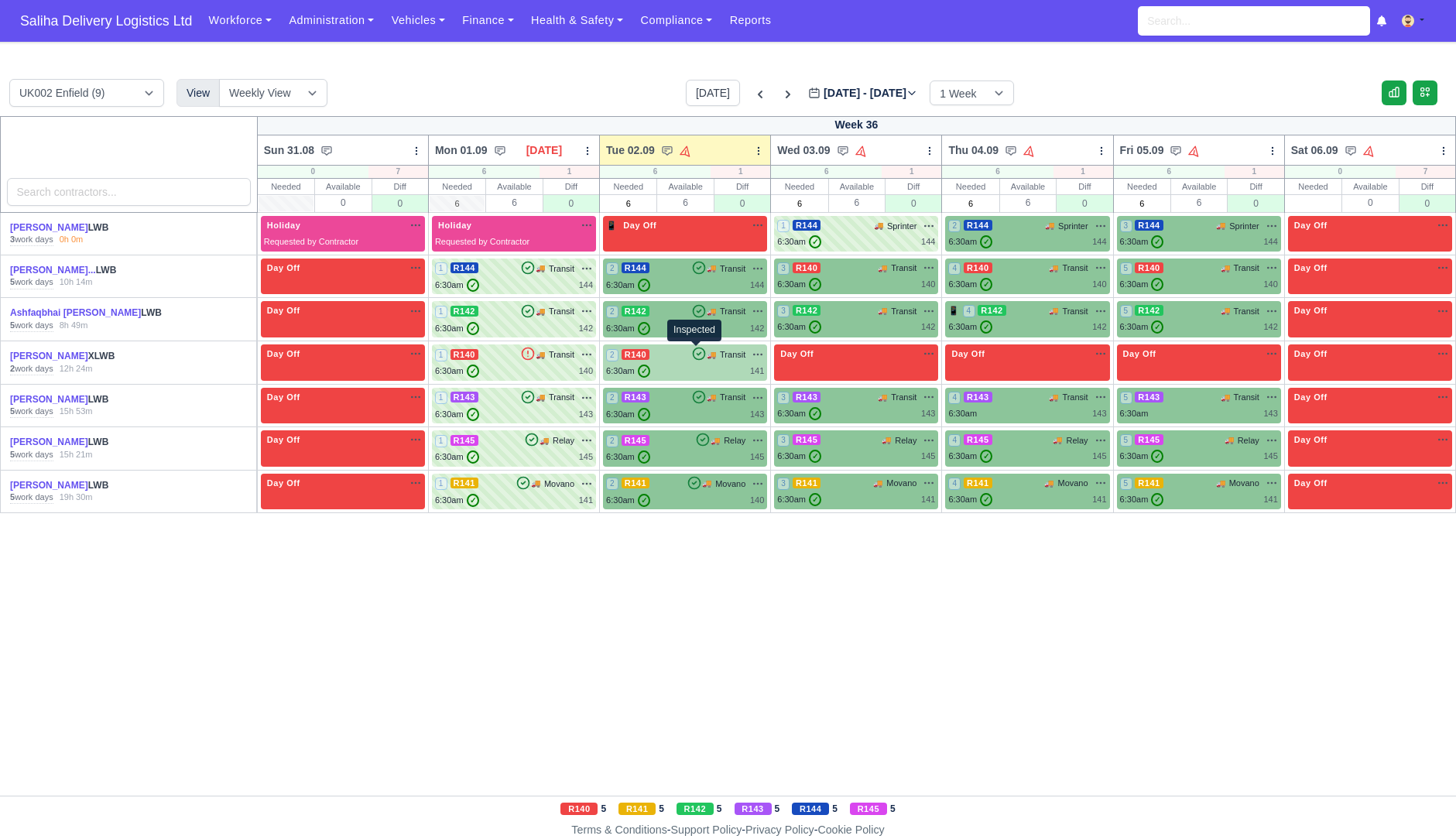
click at [692, 359] on icon at bounding box center [700, 354] width 16 height 16
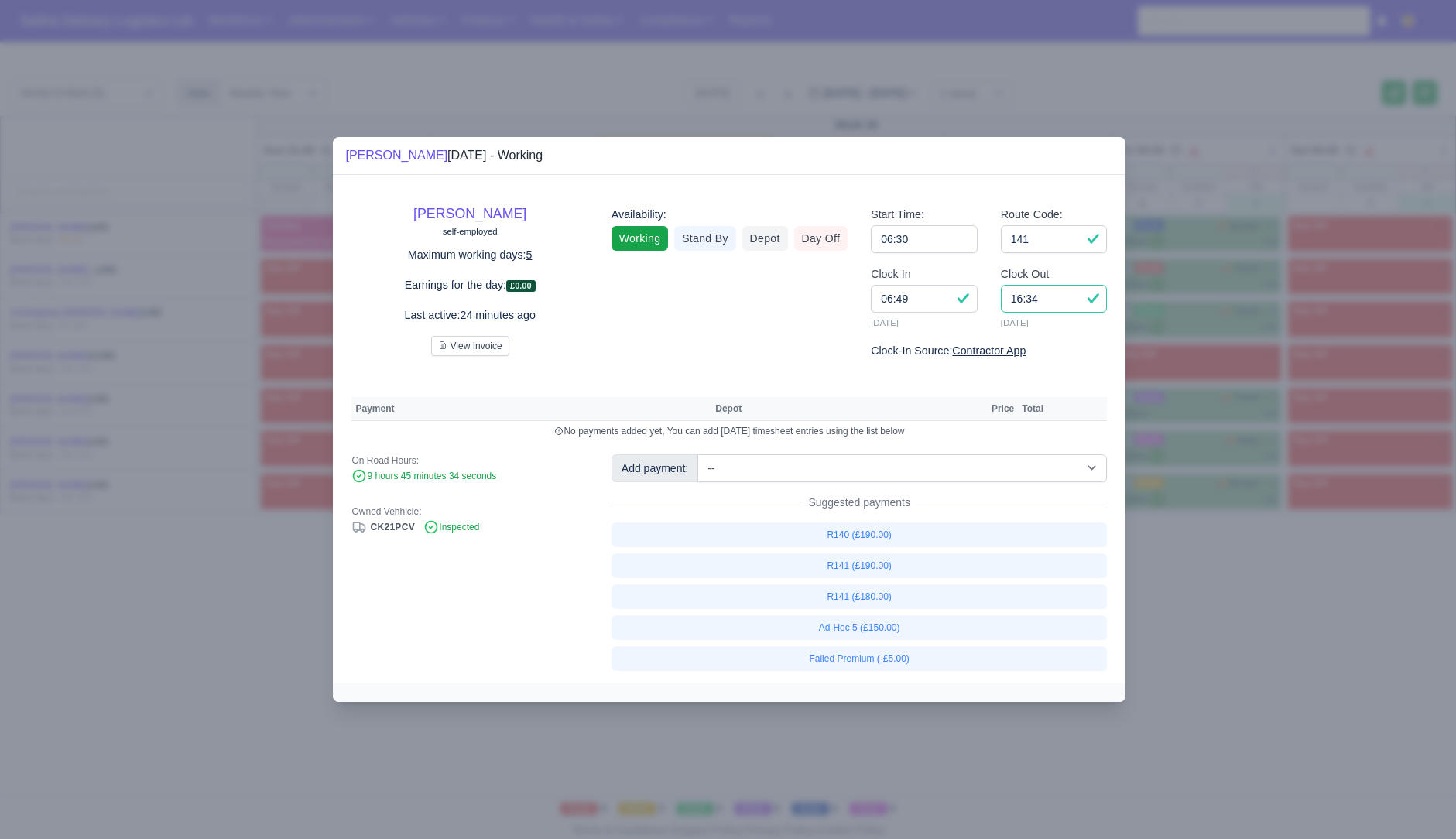
click at [1049, 302] on input "16:34" at bounding box center [1055, 298] width 107 height 28
type input "1"
type input "15:30"
click at [863, 537] on link "R140 (£190.00)" at bounding box center [860, 535] width 496 height 25
select select "1"
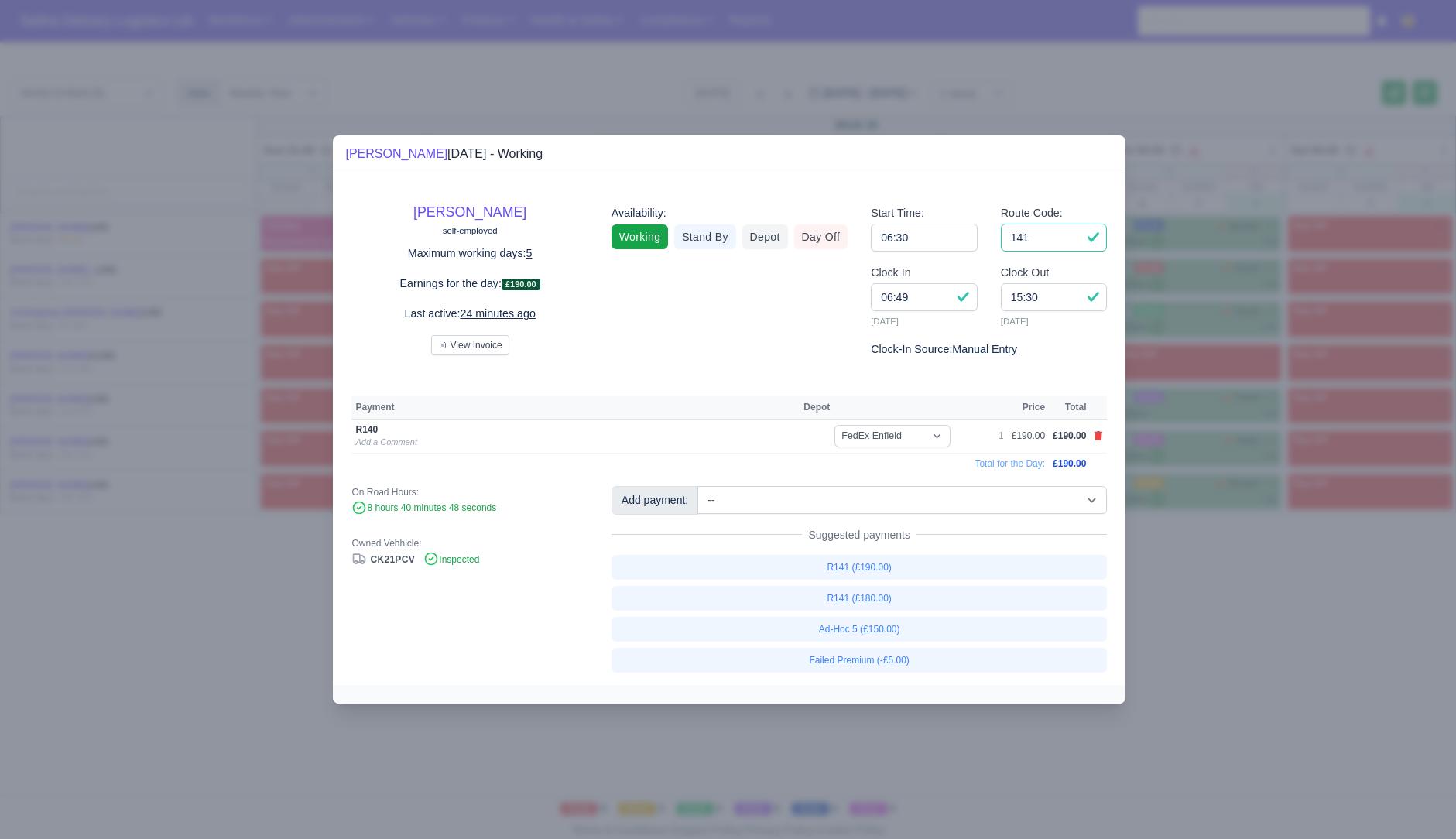
click at [1074, 235] on input "141" at bounding box center [1055, 237] width 107 height 28
type input "140"
click at [1257, 574] on div at bounding box center [728, 419] width 1456 height 839
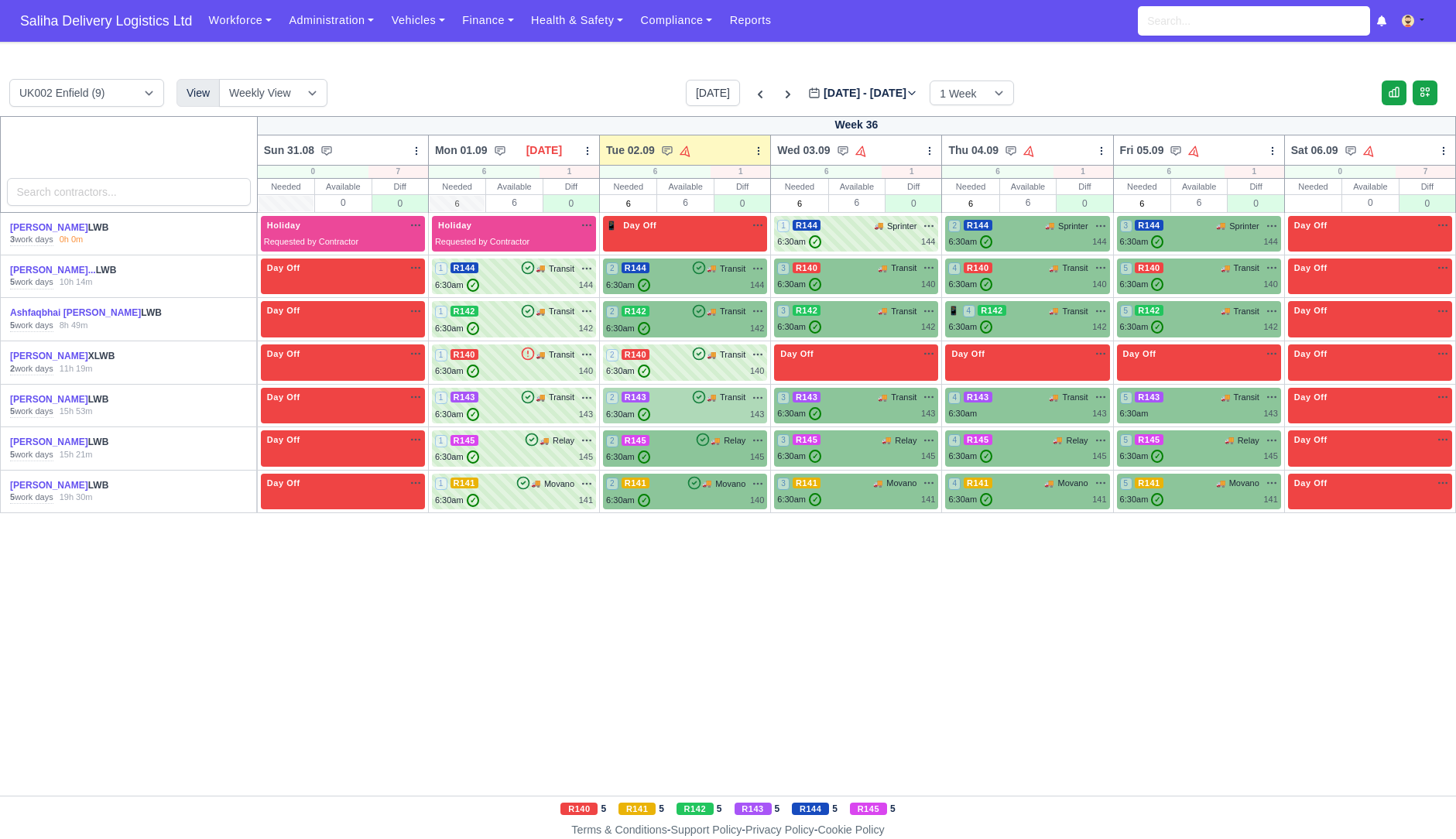
click at [690, 416] on div "6:30am ✓ 143" at bounding box center [685, 414] width 158 height 13
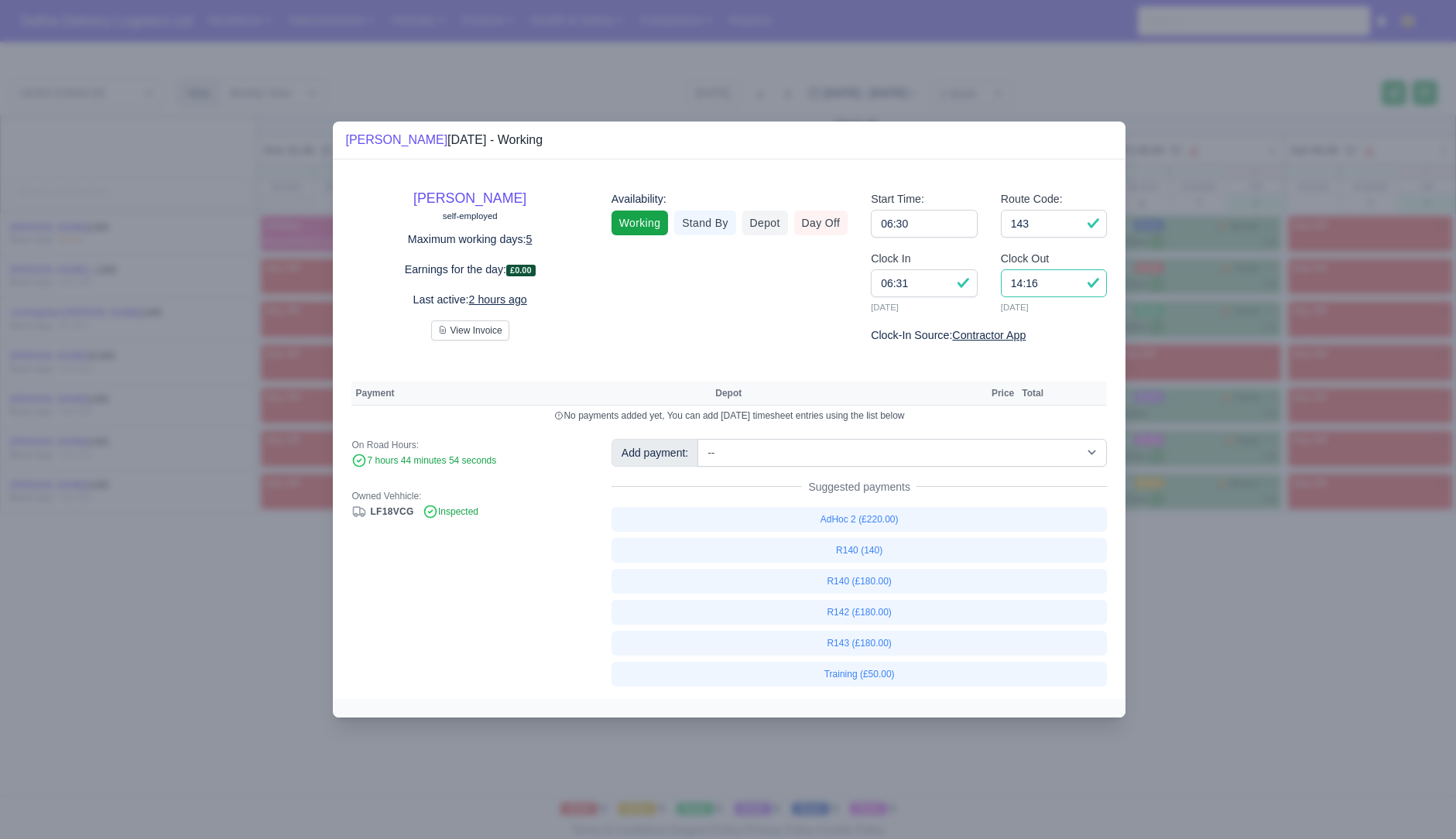
click at [1046, 284] on input "14:16" at bounding box center [1055, 284] width 107 height 28
type input "14:00"
click at [867, 643] on link "R143 (£180.00)" at bounding box center [860, 642] width 496 height 25
select select "1"
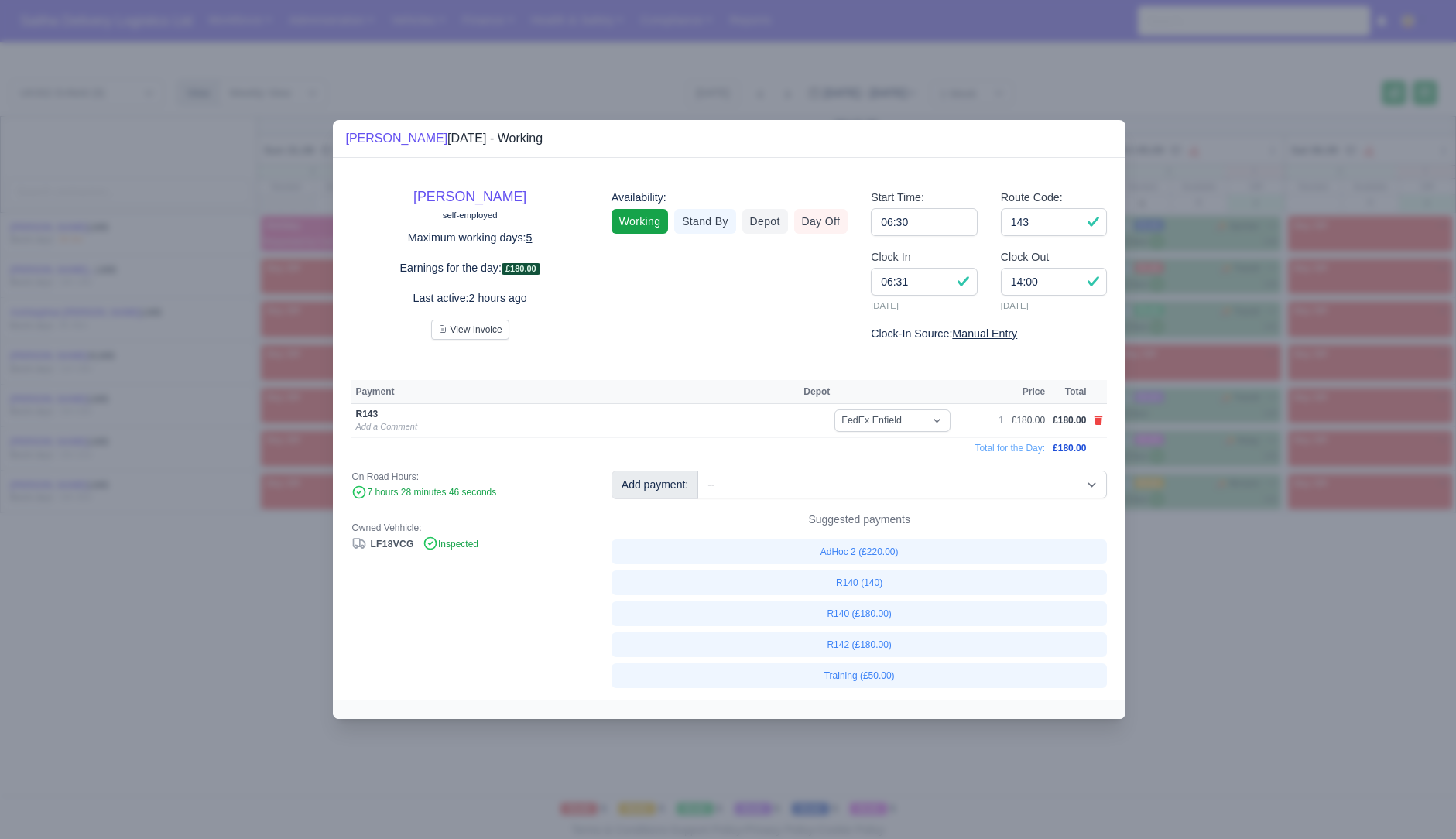
click at [1199, 652] on div at bounding box center [728, 419] width 1456 height 839
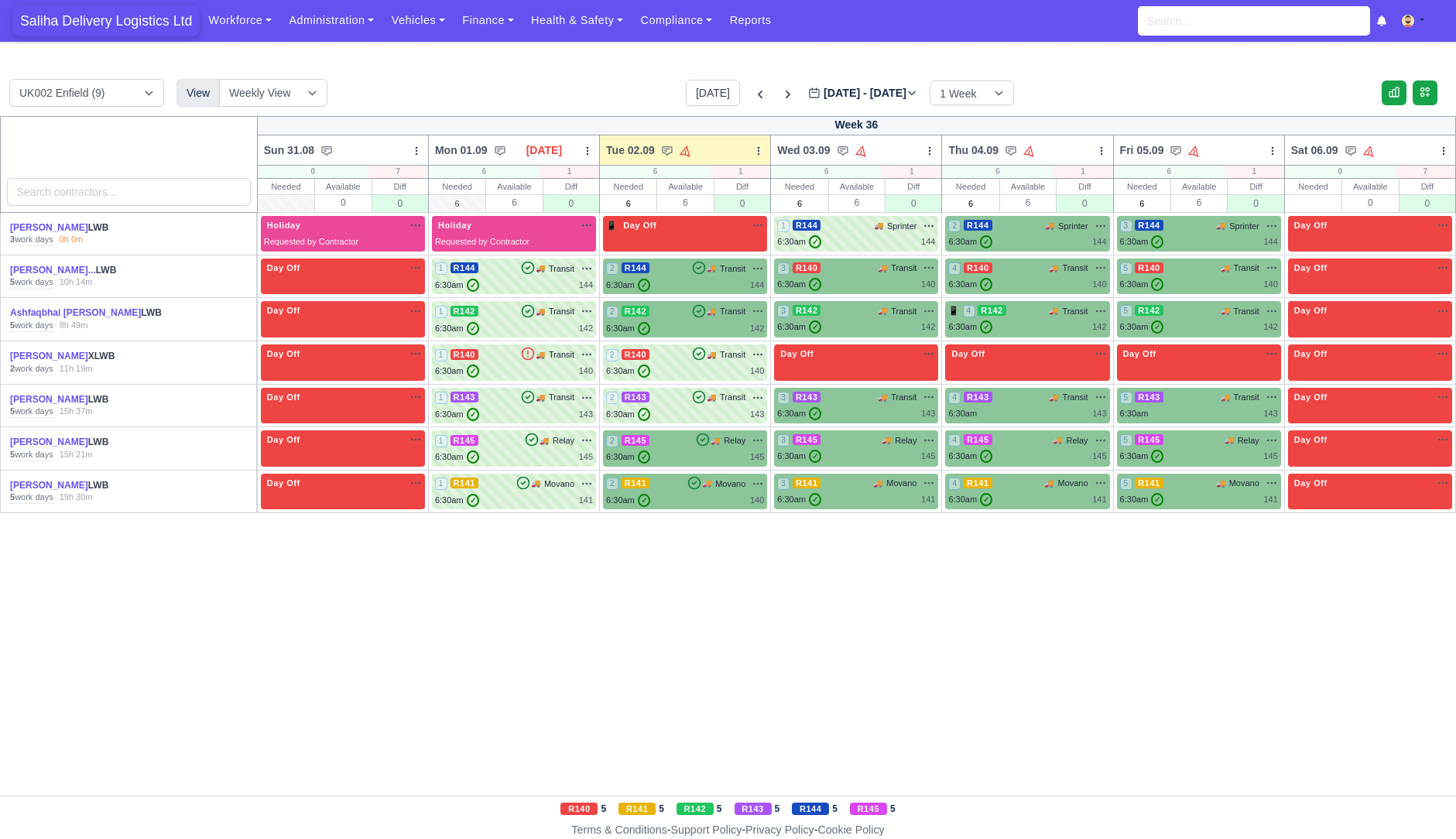
click at [99, 18] on span "Saliha Delivery Logistics Ltd" at bounding box center [107, 20] width 188 height 31
click at [686, 442] on div "2 R145 🚚 Relay" at bounding box center [685, 441] width 158 height 14
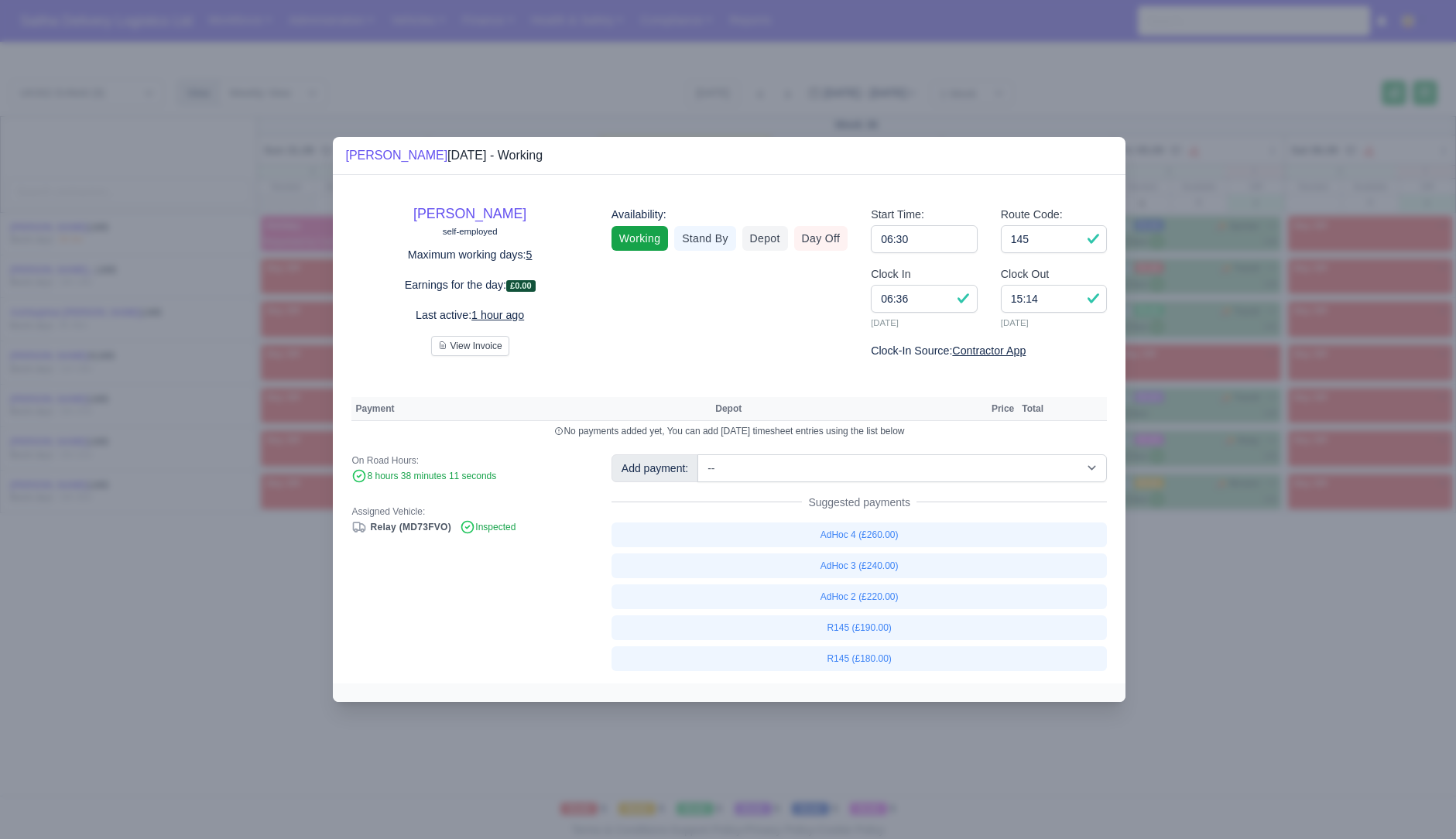
click at [1229, 668] on div at bounding box center [728, 419] width 1456 height 839
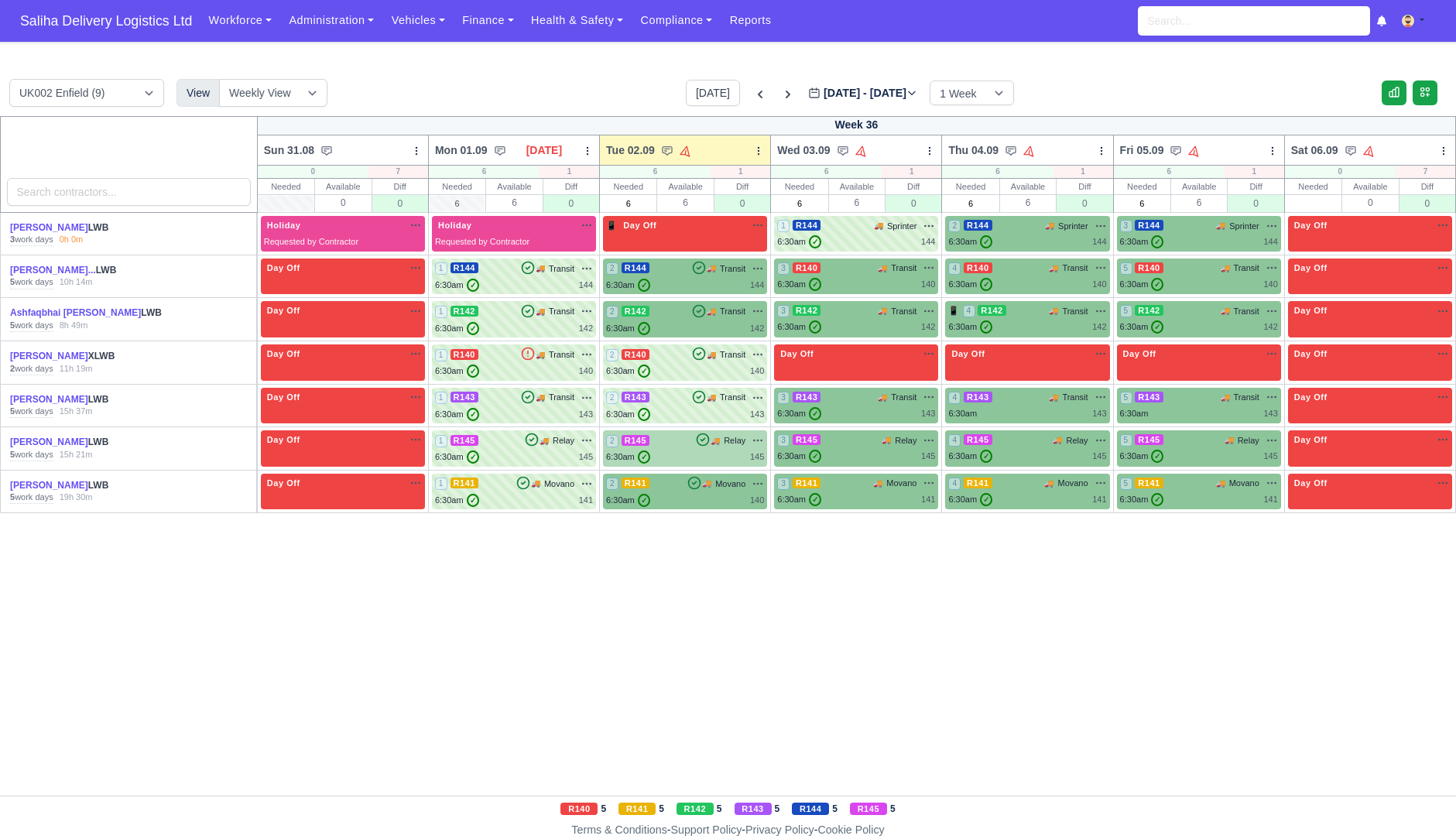
click at [714, 460] on div "6:30am ✓ 145" at bounding box center [685, 457] width 158 height 13
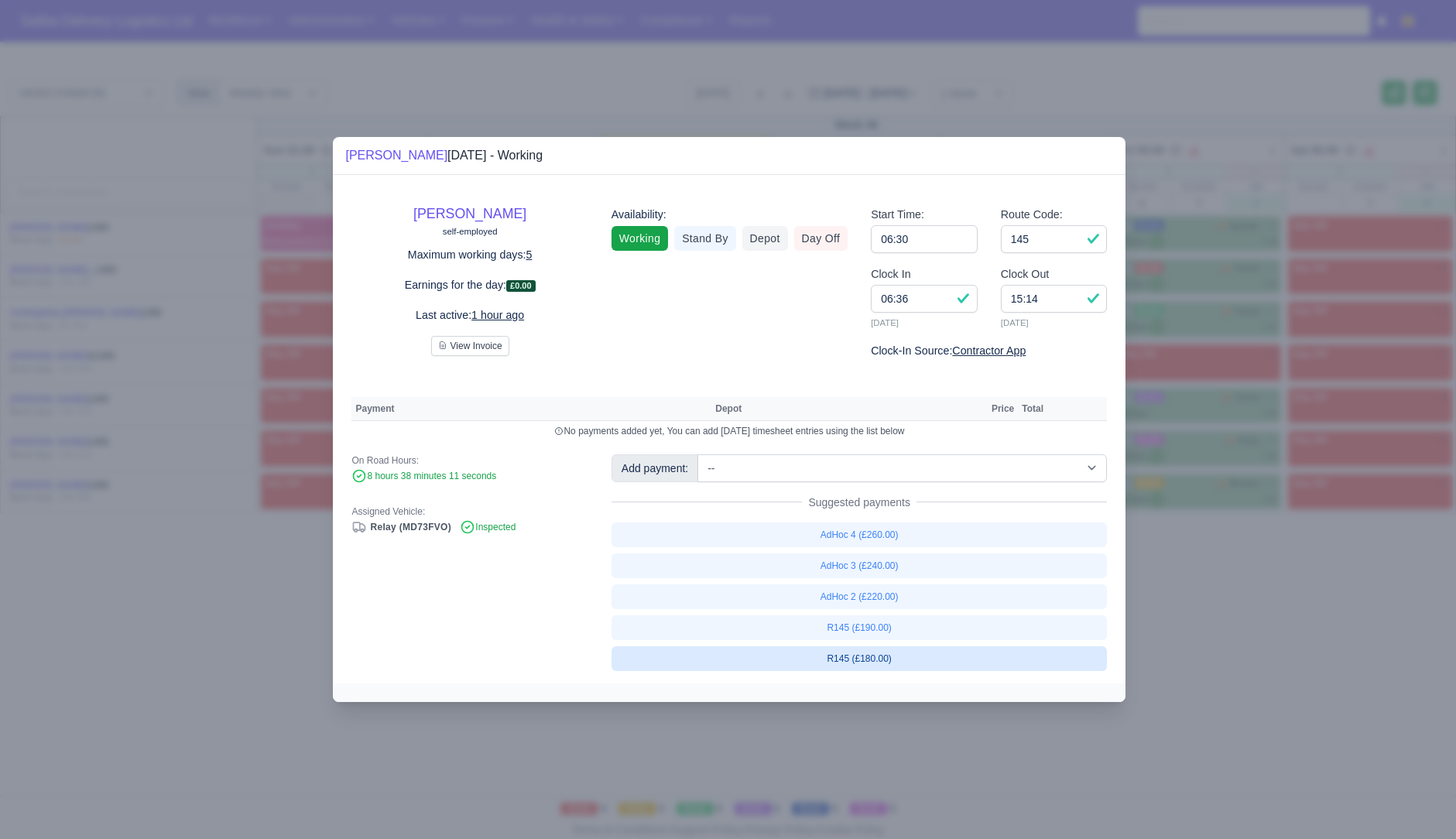
click at [865, 655] on link "R145 (£180.00)" at bounding box center [860, 658] width 496 height 25
select select "1"
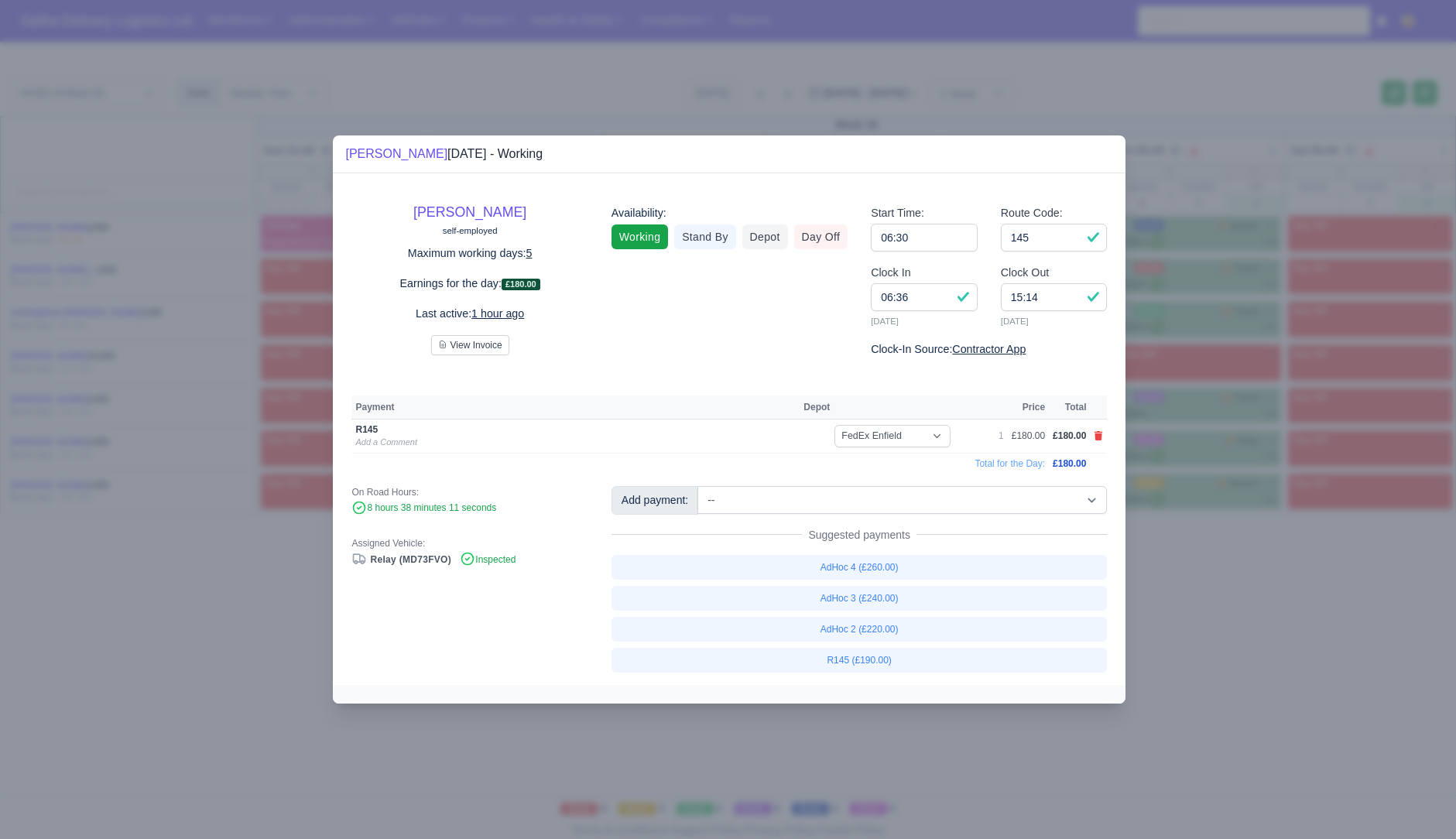
click at [1191, 675] on div at bounding box center [728, 419] width 1456 height 839
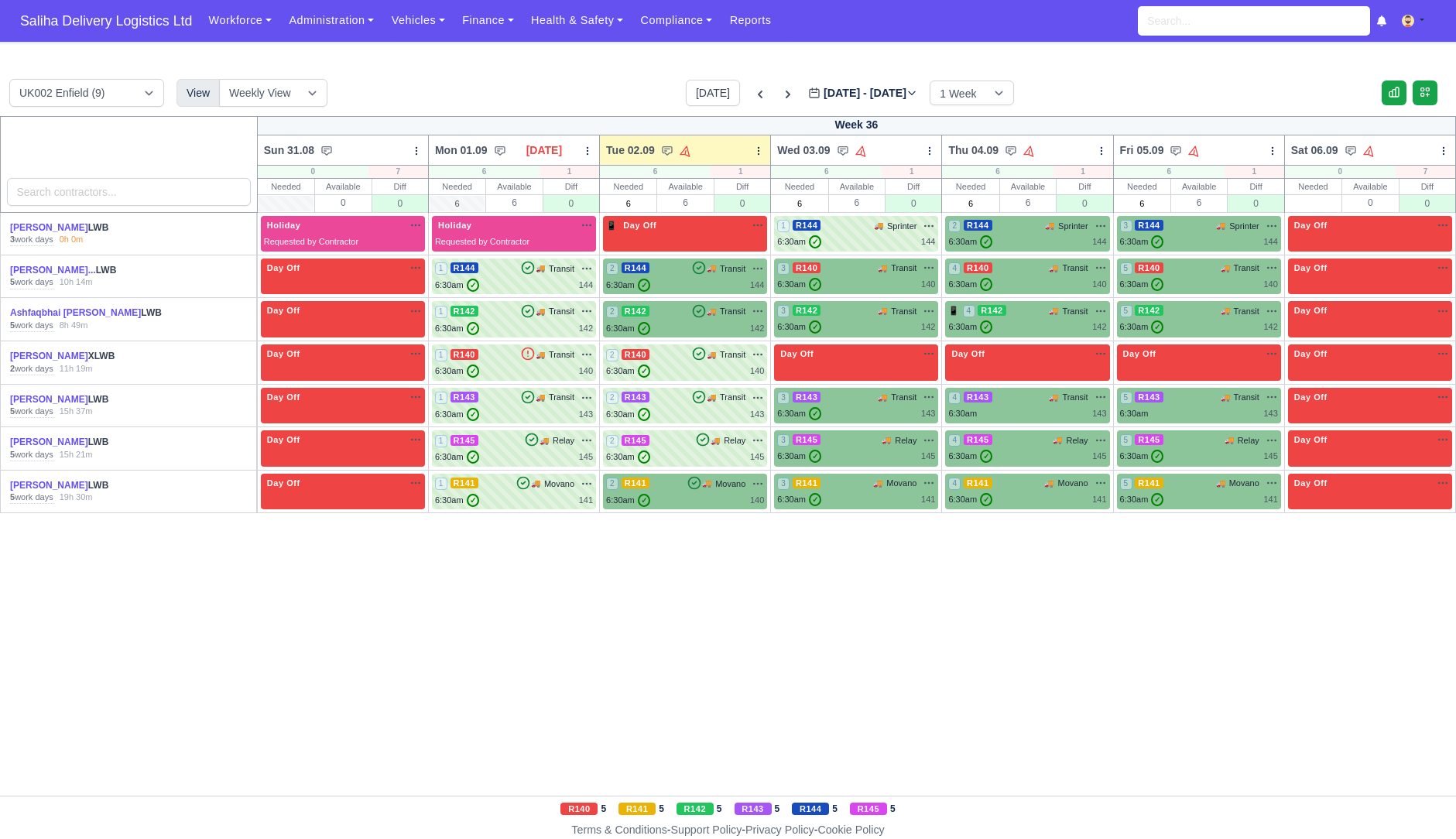
click at [699, 512] on div "Week 36 Sun 31.08 Bulk Status Change Daily Tasks Planned Routes Service Details…" at bounding box center [728, 457] width 1456 height 680
click at [690, 481] on icon at bounding box center [695, 483] width 12 height 12
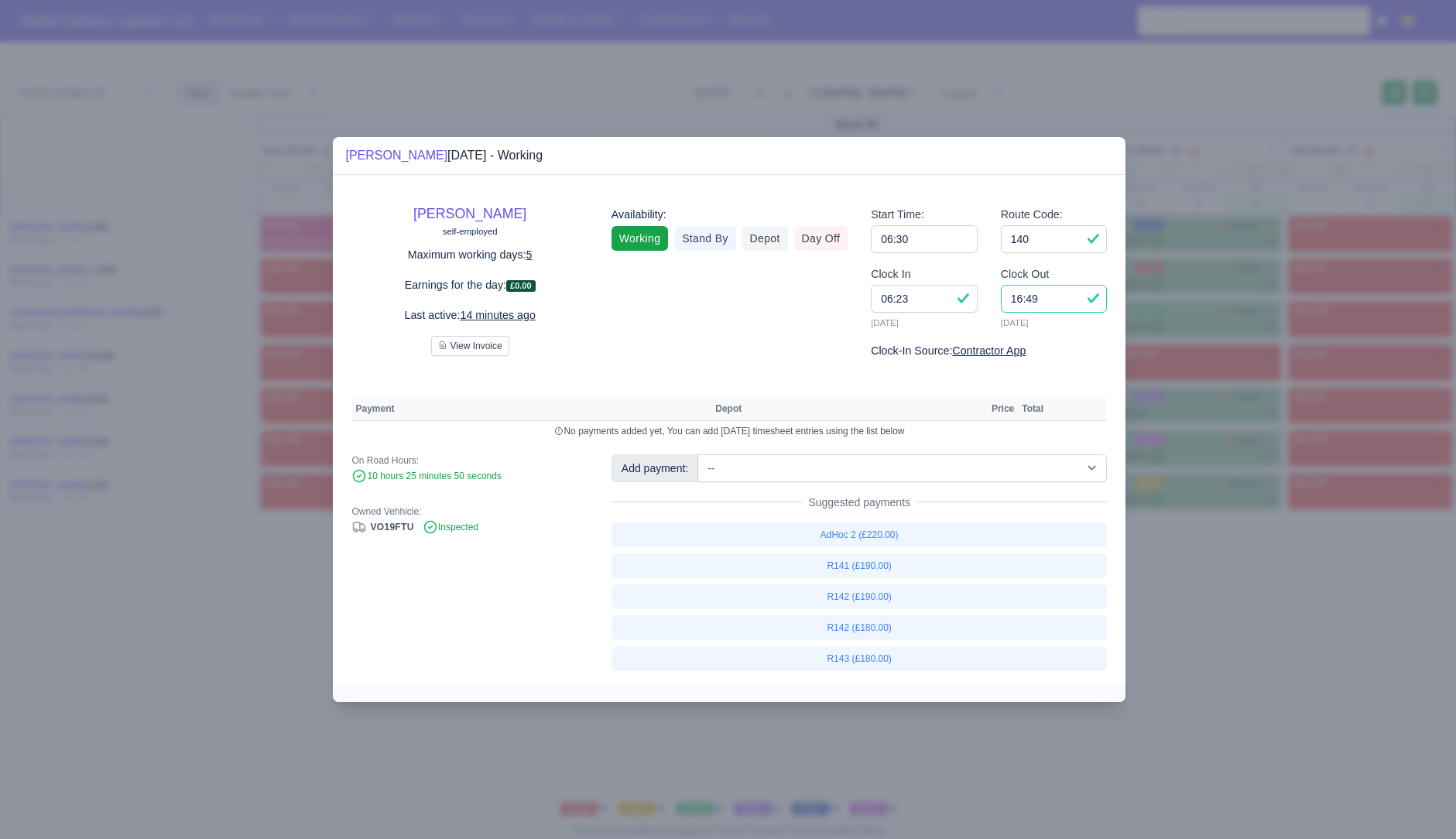
click at [1051, 300] on input "16:49" at bounding box center [1055, 298] width 107 height 28
type input "16:30"
click at [1053, 253] on input "140" at bounding box center [1055, 239] width 107 height 28
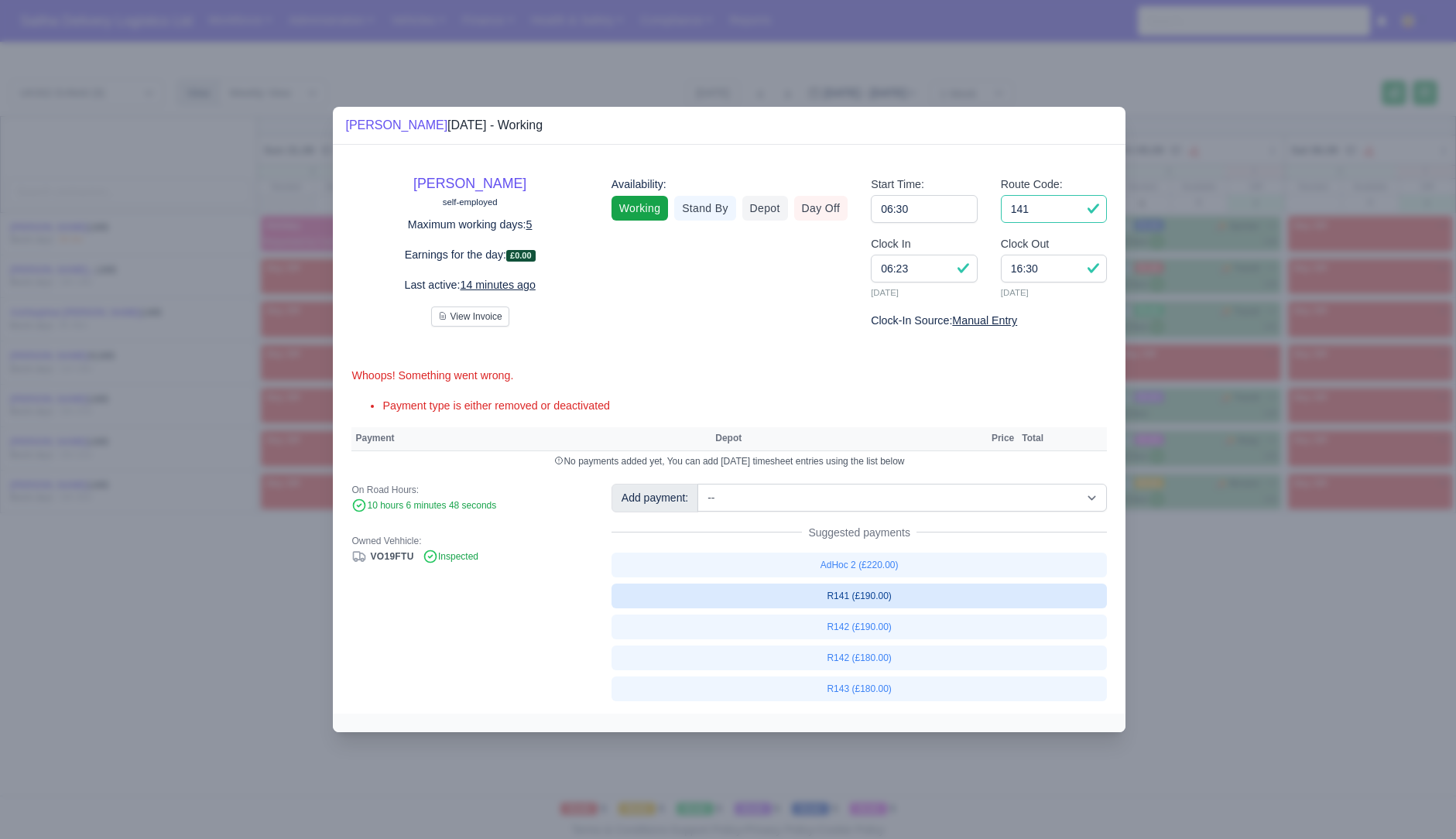
type input "141"
click at [879, 603] on link "R141 (£190.00)" at bounding box center [860, 596] width 496 height 25
select select "1"
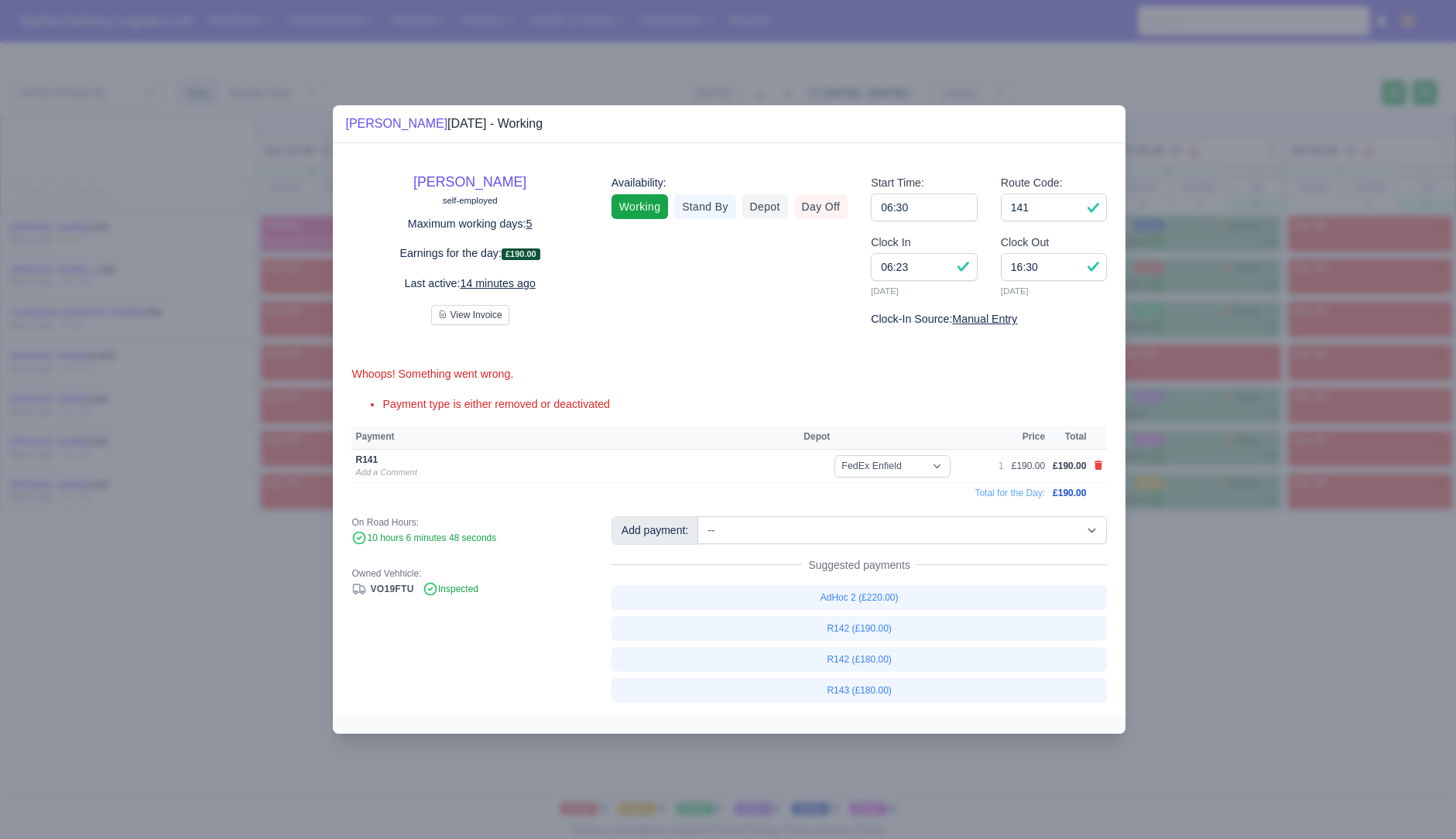
click at [1195, 636] on div at bounding box center [728, 419] width 1456 height 839
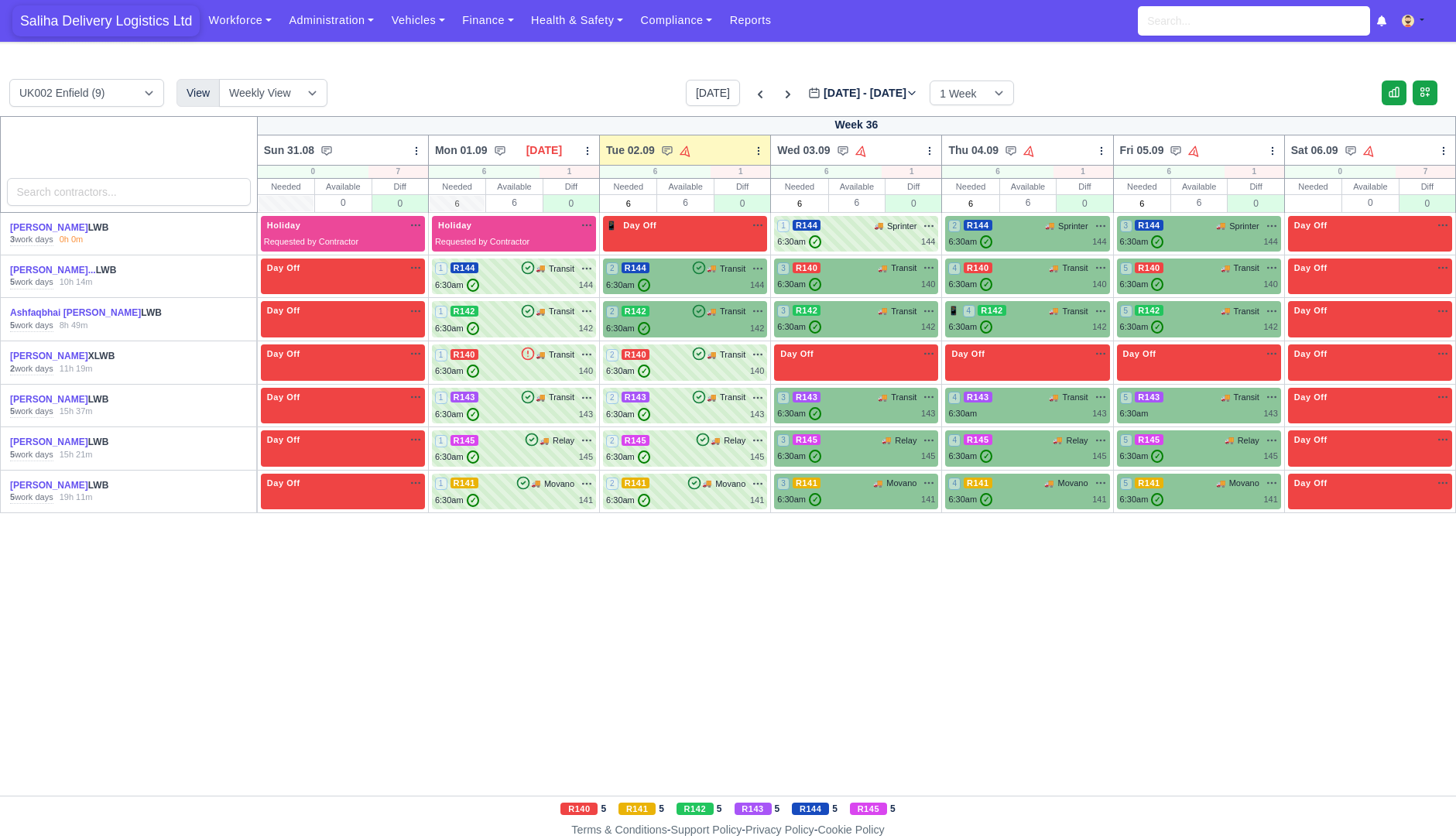
click at [98, 18] on span "Saliha Delivery Logistics Ltd" at bounding box center [107, 20] width 188 height 31
click at [131, 31] on span "Saliha Delivery Logistics Ltd" at bounding box center [107, 20] width 188 height 31
click at [487, 19] on link "Finance" at bounding box center [488, 20] width 69 height 31
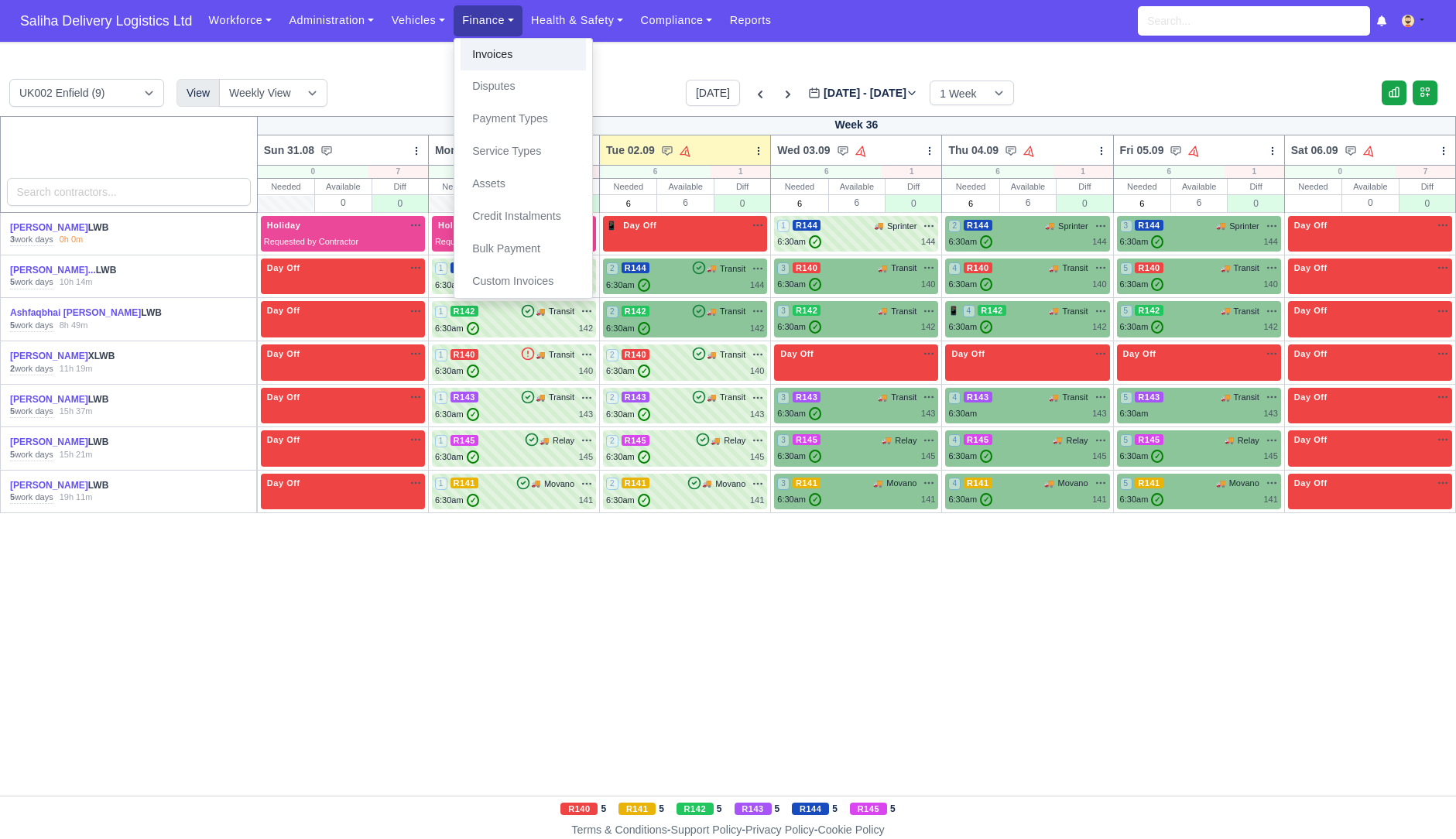
click at [503, 42] on link "Invoices" at bounding box center [523, 54] width 126 height 33
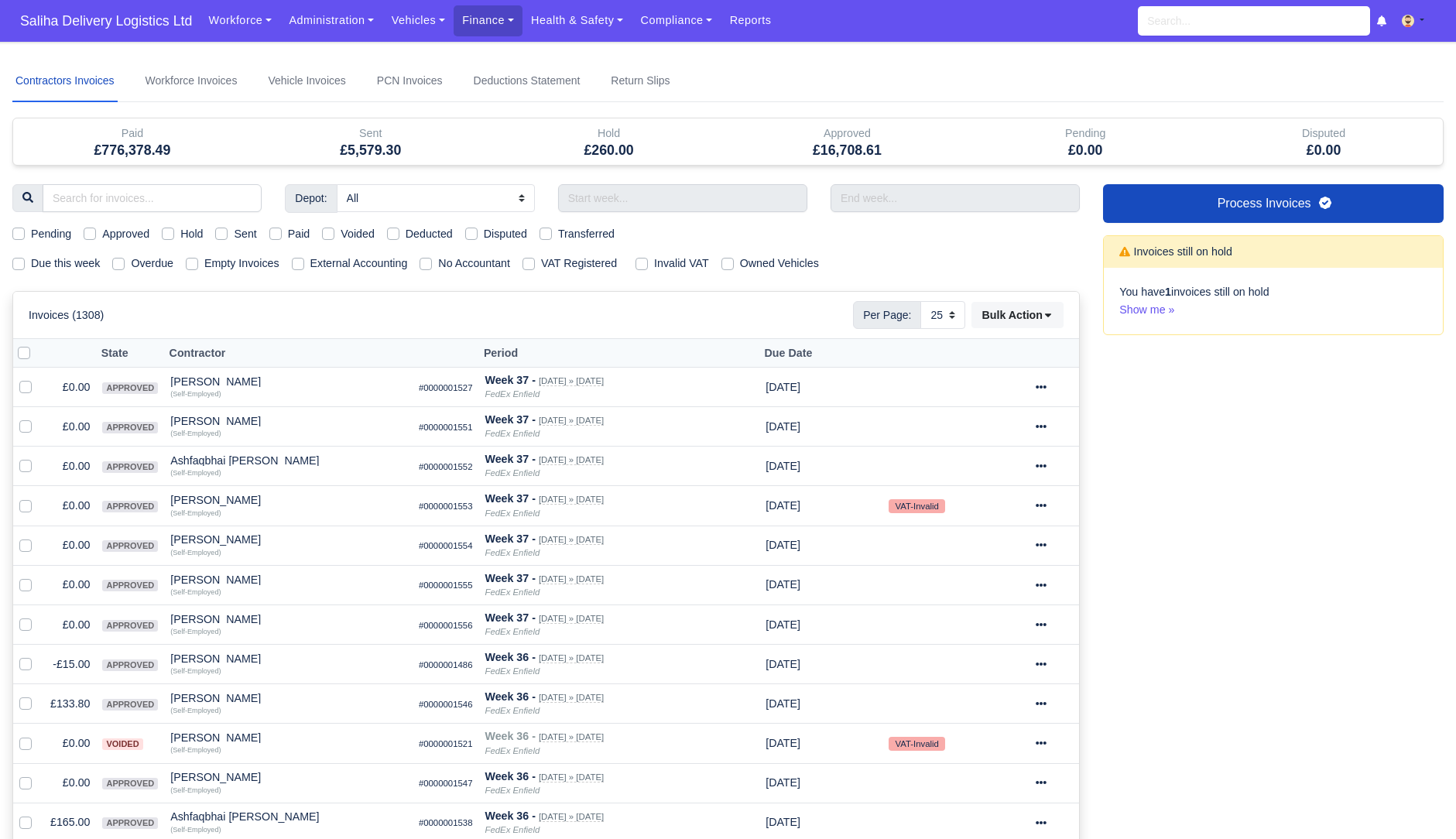
select select "25"
click at [234, 232] on label "Sent" at bounding box center [245, 234] width 23 height 18
click at [227, 232] on input "Sent" at bounding box center [221, 231] width 13 height 13
checkbox input "true"
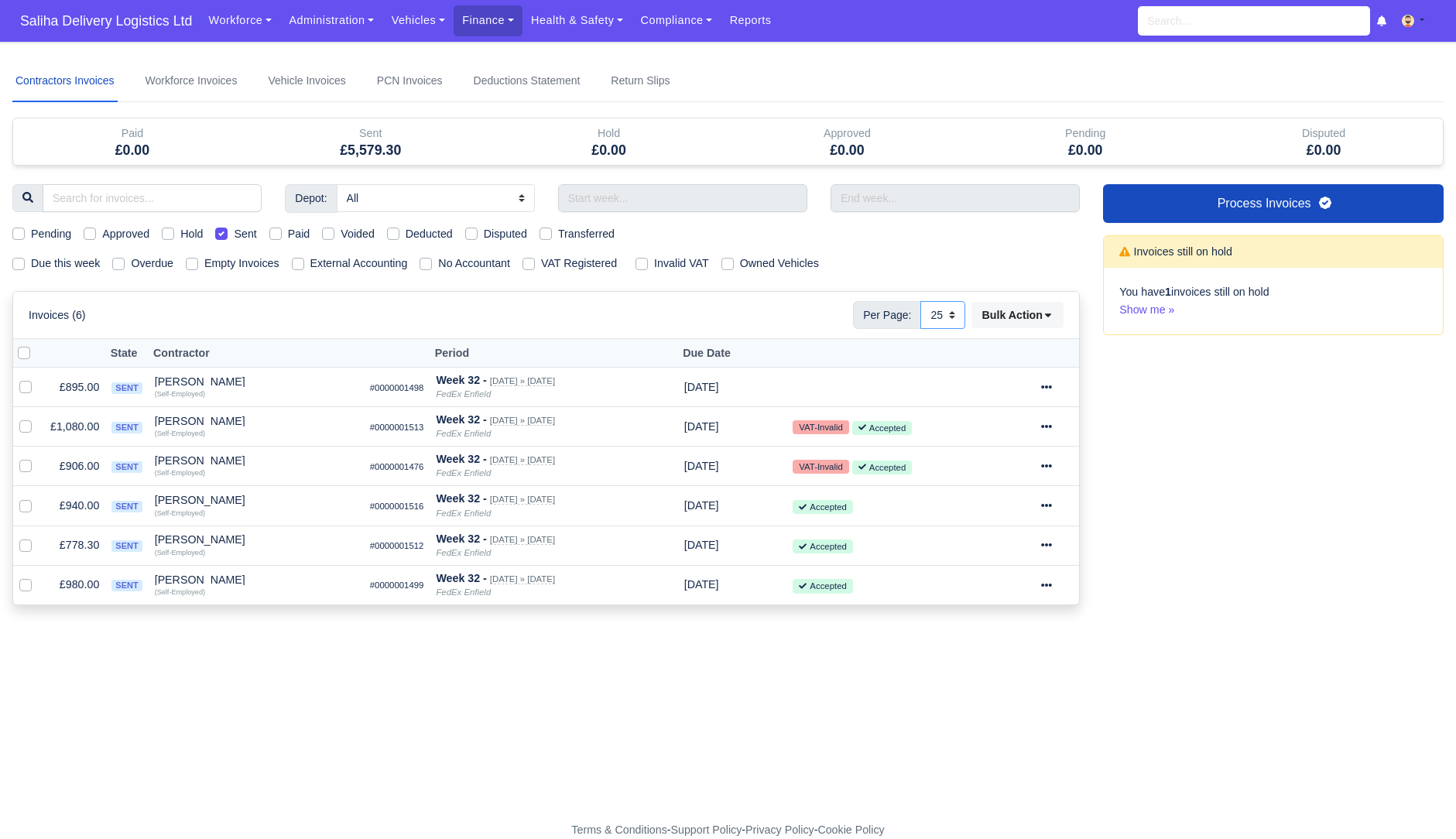
click at [952, 314] on select "10 25 50" at bounding box center [942, 315] width 44 height 28
select select "50"
click at [920, 301] on select "10 25 50" at bounding box center [942, 315] width 44 height 28
click at [1267, 449] on div "Process Invoices Invoices still on hold You have 1 invoices still on hold Show …" at bounding box center [1274, 403] width 364 height 440
click at [199, 419] on div "[PERSON_NAME]" at bounding box center [256, 421] width 203 height 11
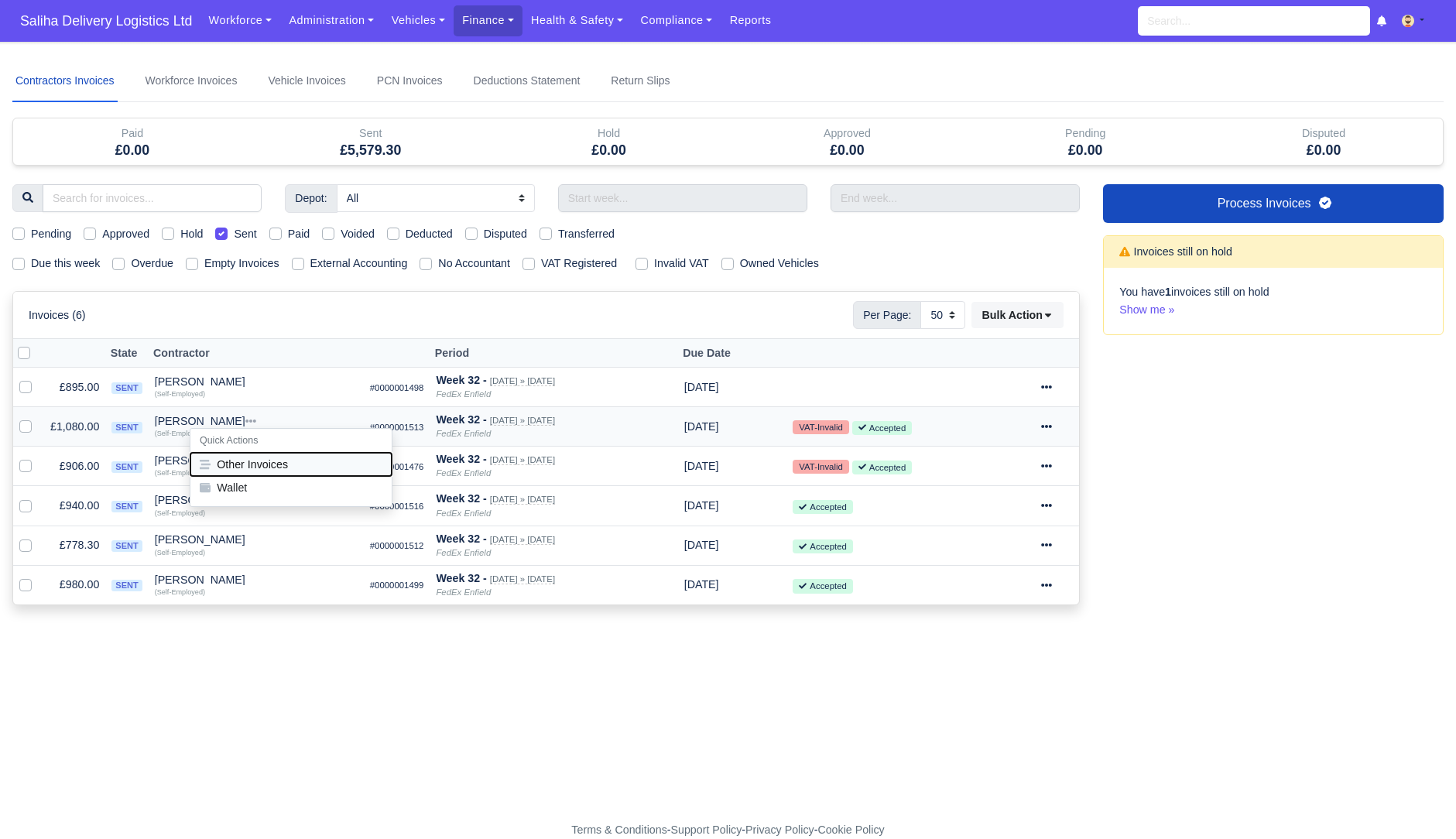
click at [259, 461] on button "Other Invoices" at bounding box center [292, 464] width 202 height 24
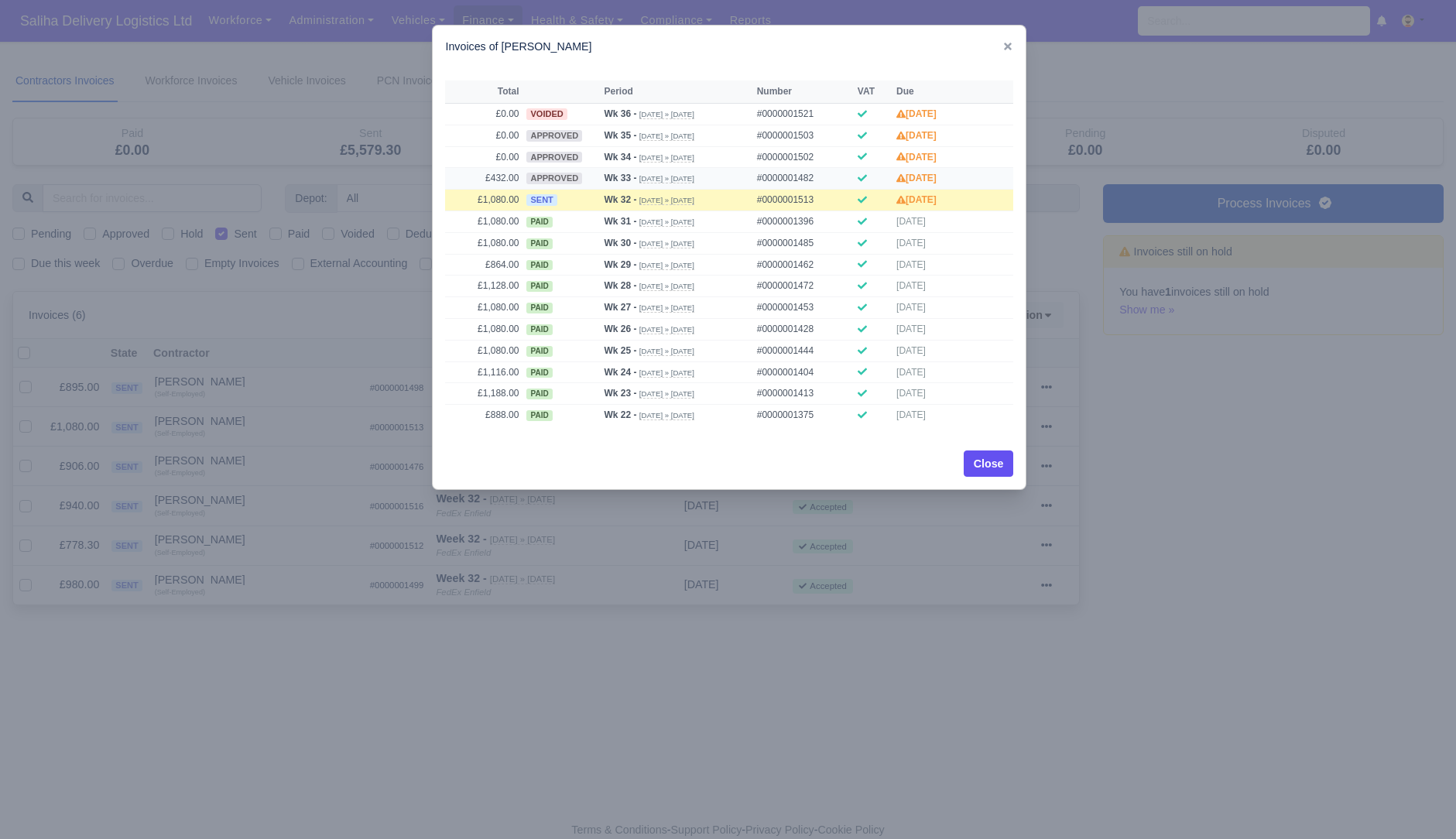
click at [819, 175] on td "#0000001482" at bounding box center [804, 179] width 101 height 22
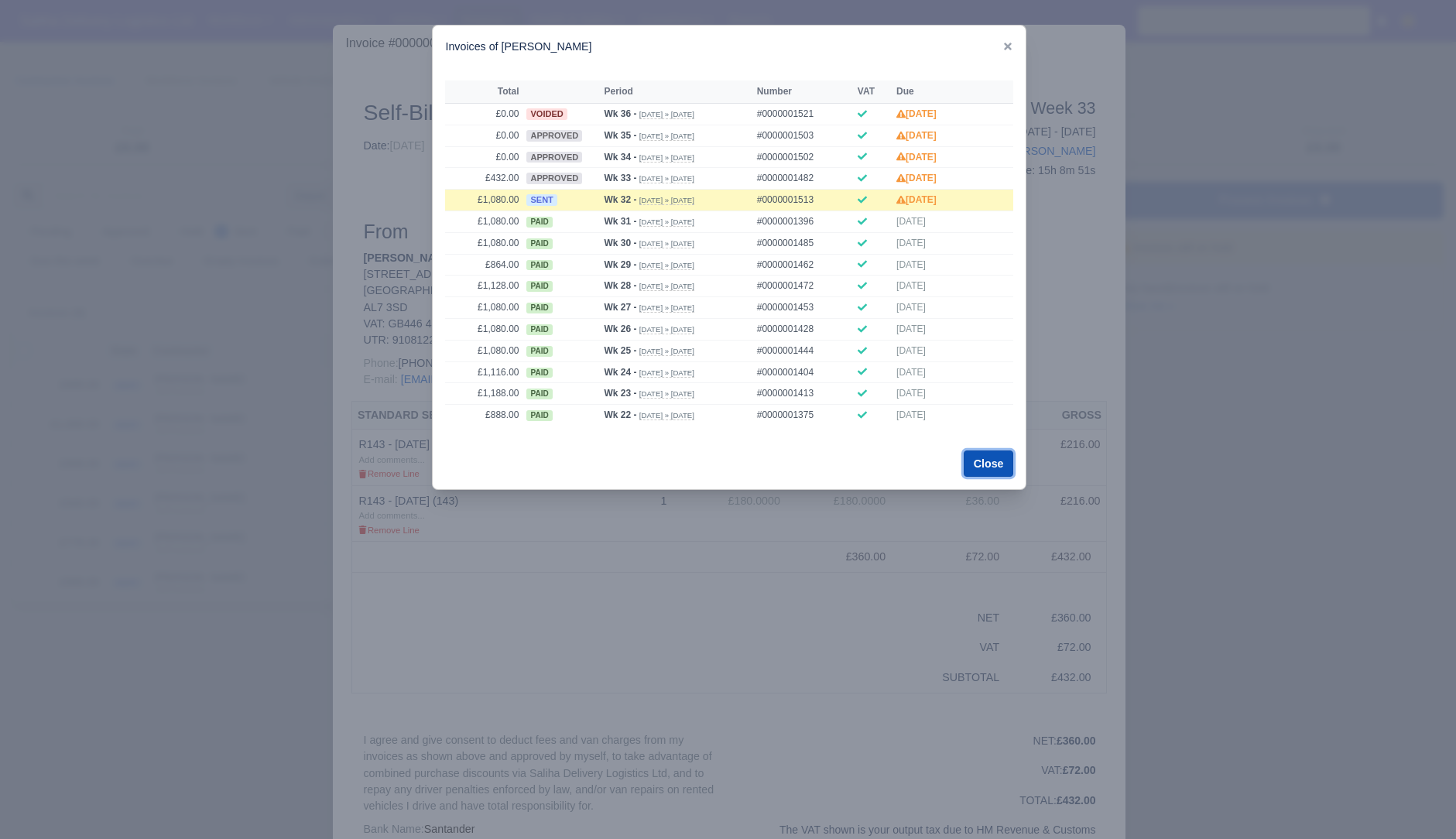
click at [999, 466] on button "Close" at bounding box center [988, 463] width 50 height 27
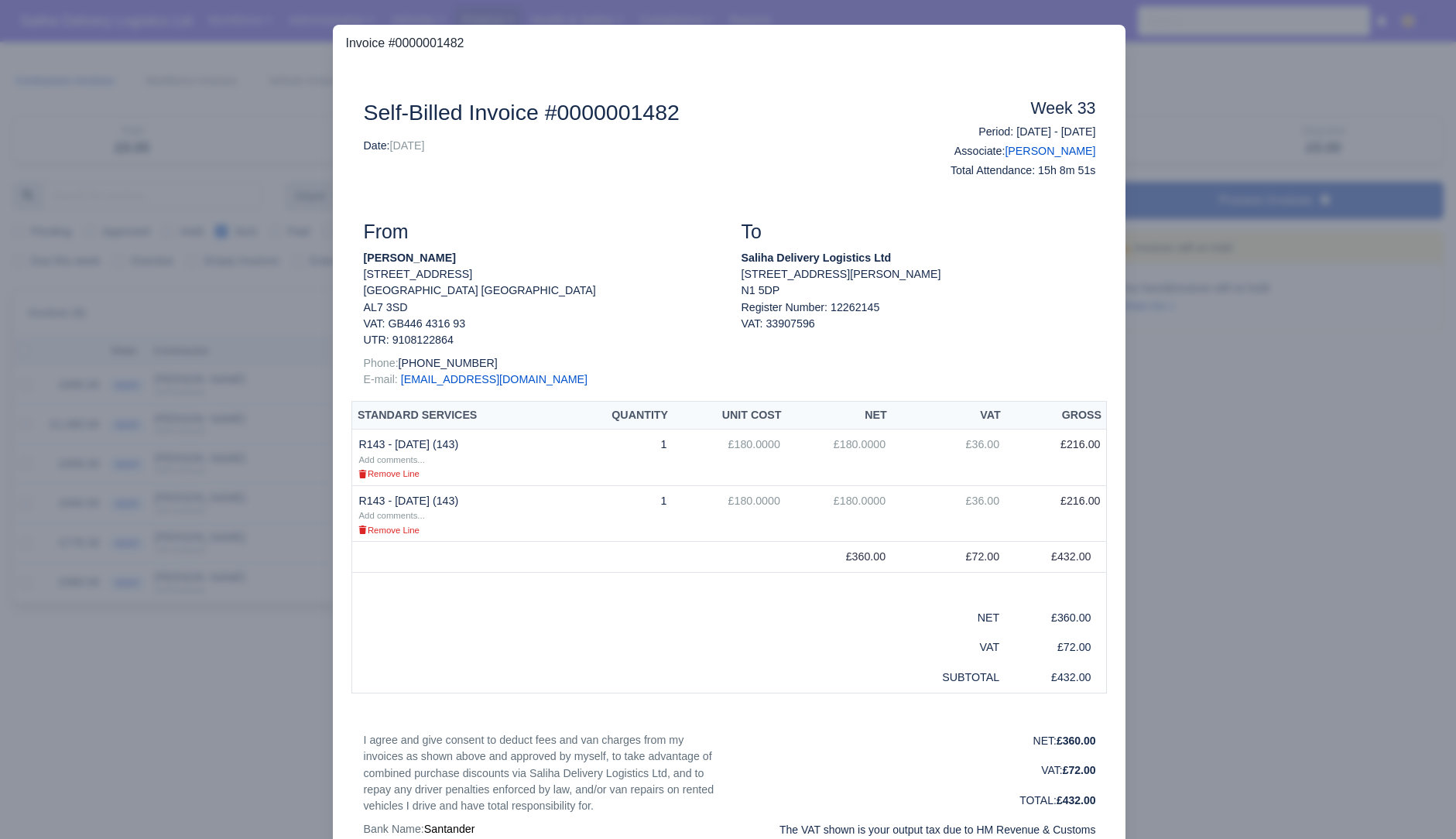
click at [170, 202] on div at bounding box center [728, 419] width 1456 height 839
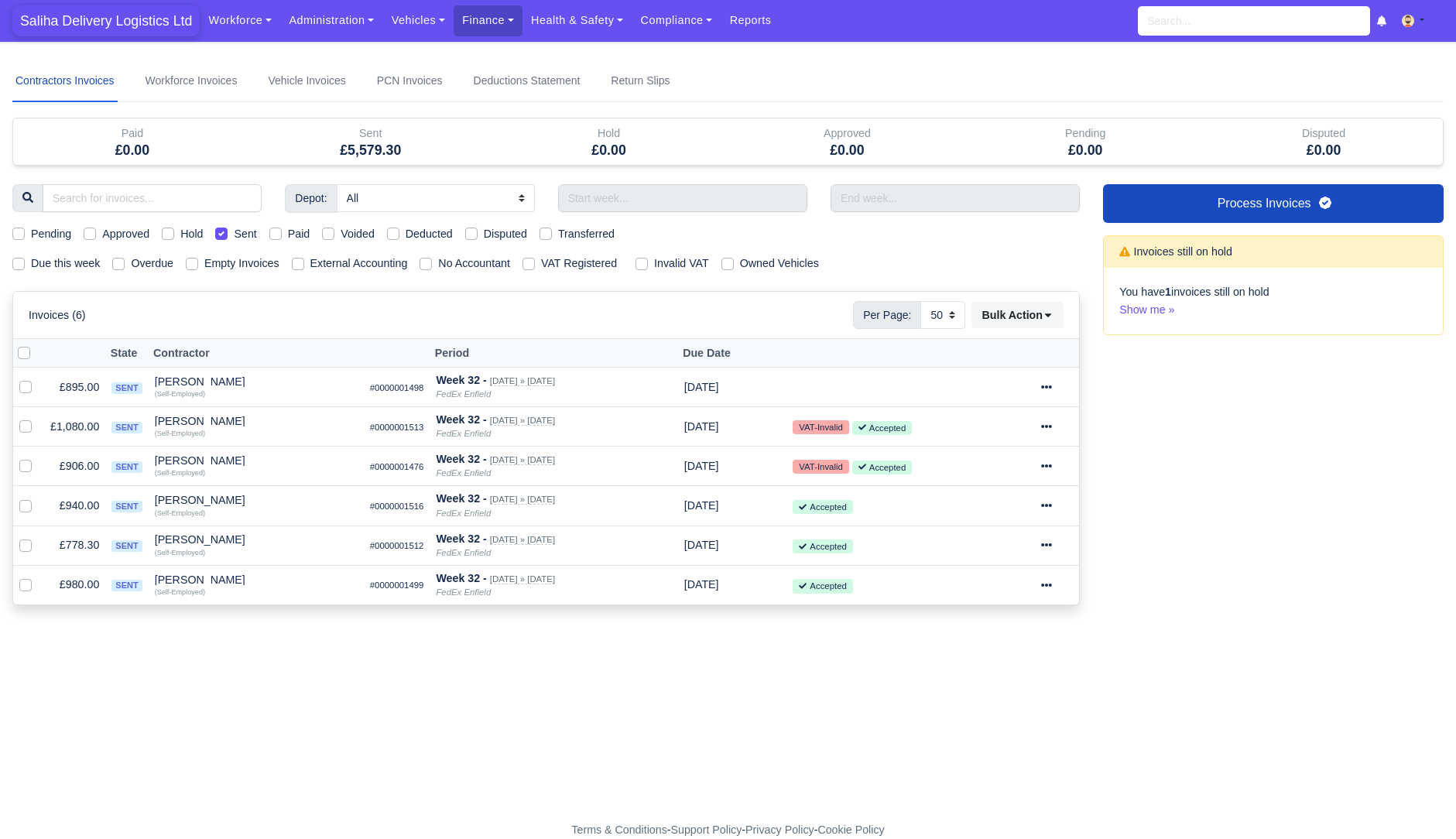
click at [108, 16] on span "Saliha Delivery Logistics Ltd" at bounding box center [107, 20] width 188 height 31
